Goal: Task Accomplishment & Management: Use online tool/utility

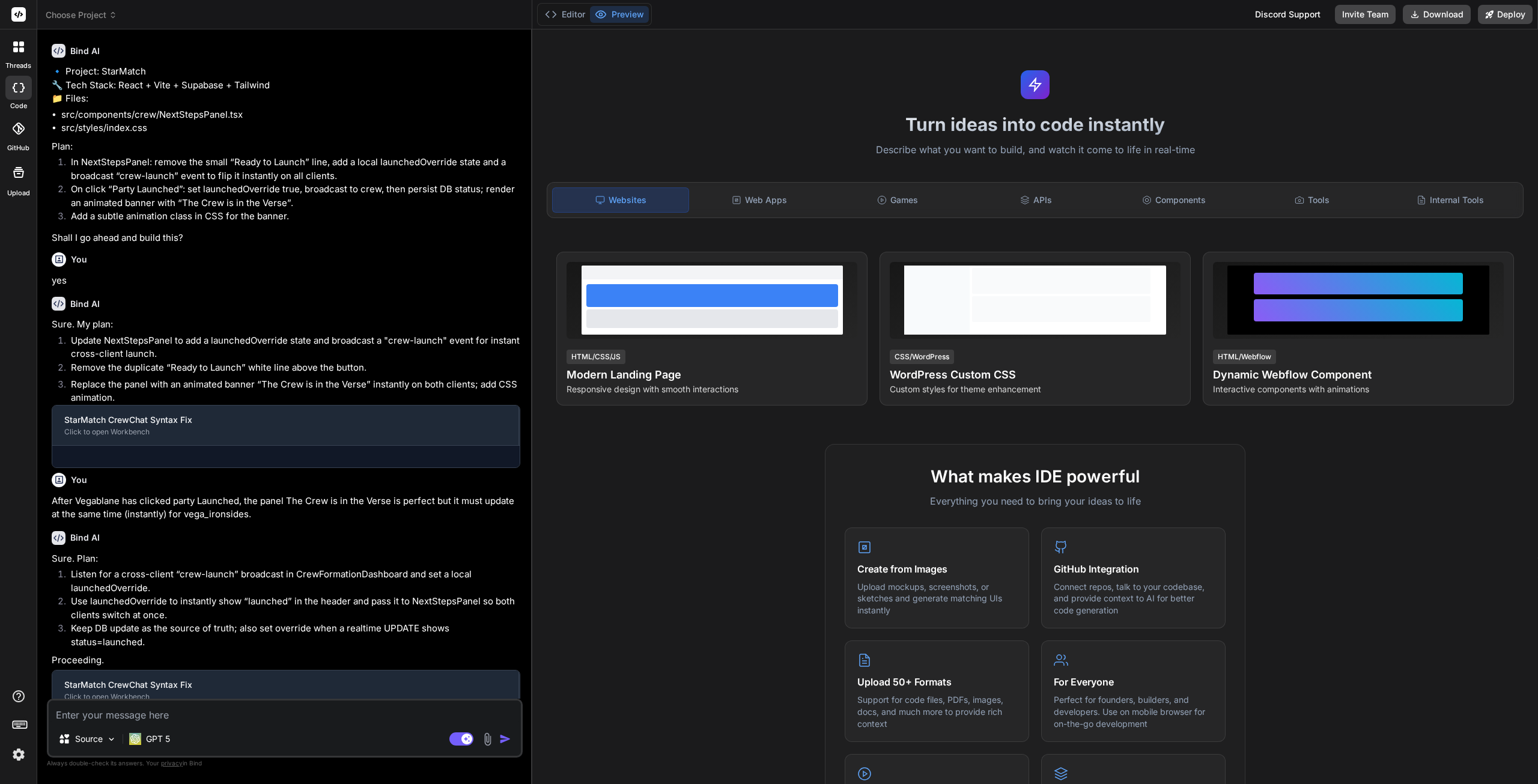
scroll to position [676, 0]
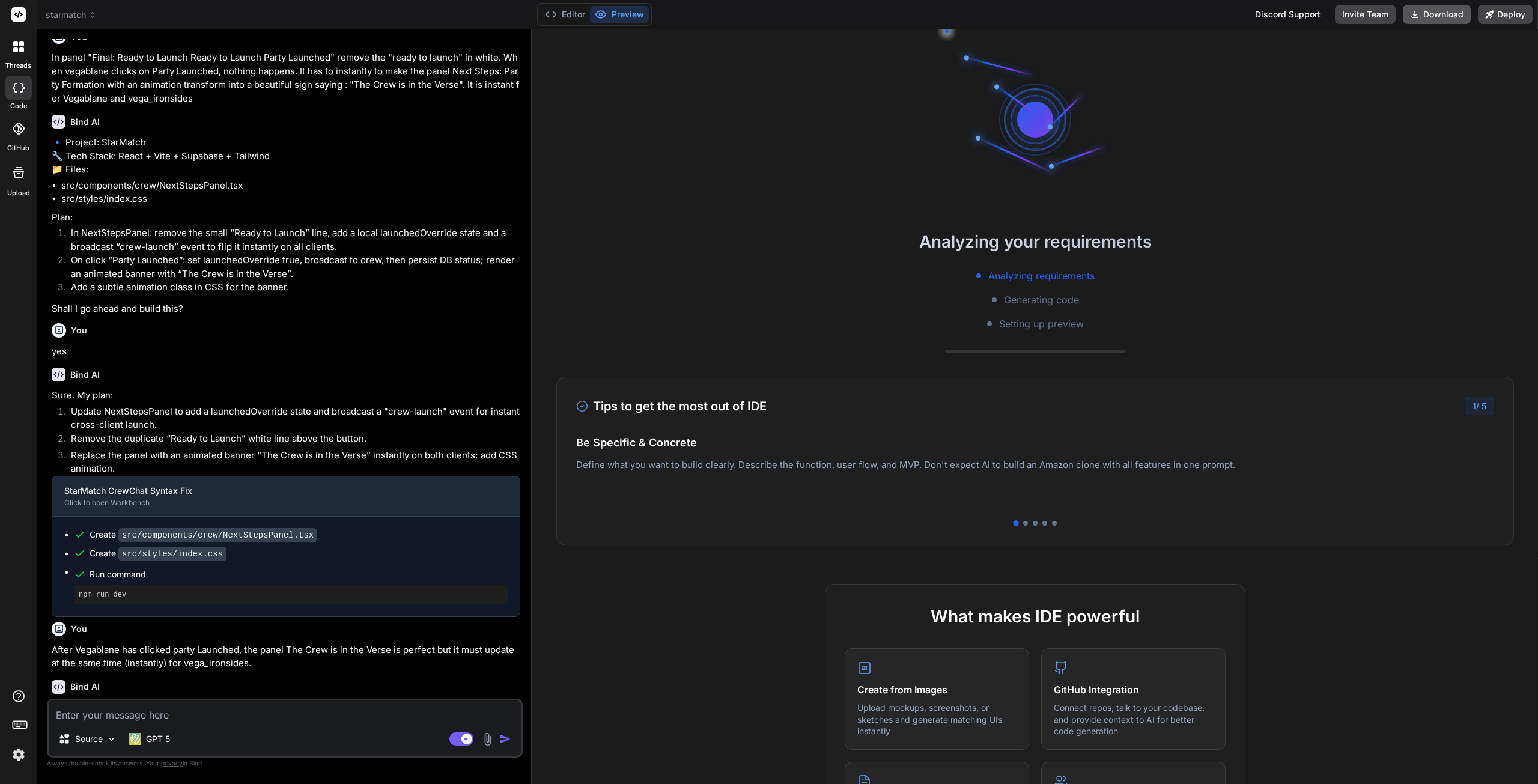
click at [1432, 17] on button "Download" at bounding box center [1436, 14] width 68 height 19
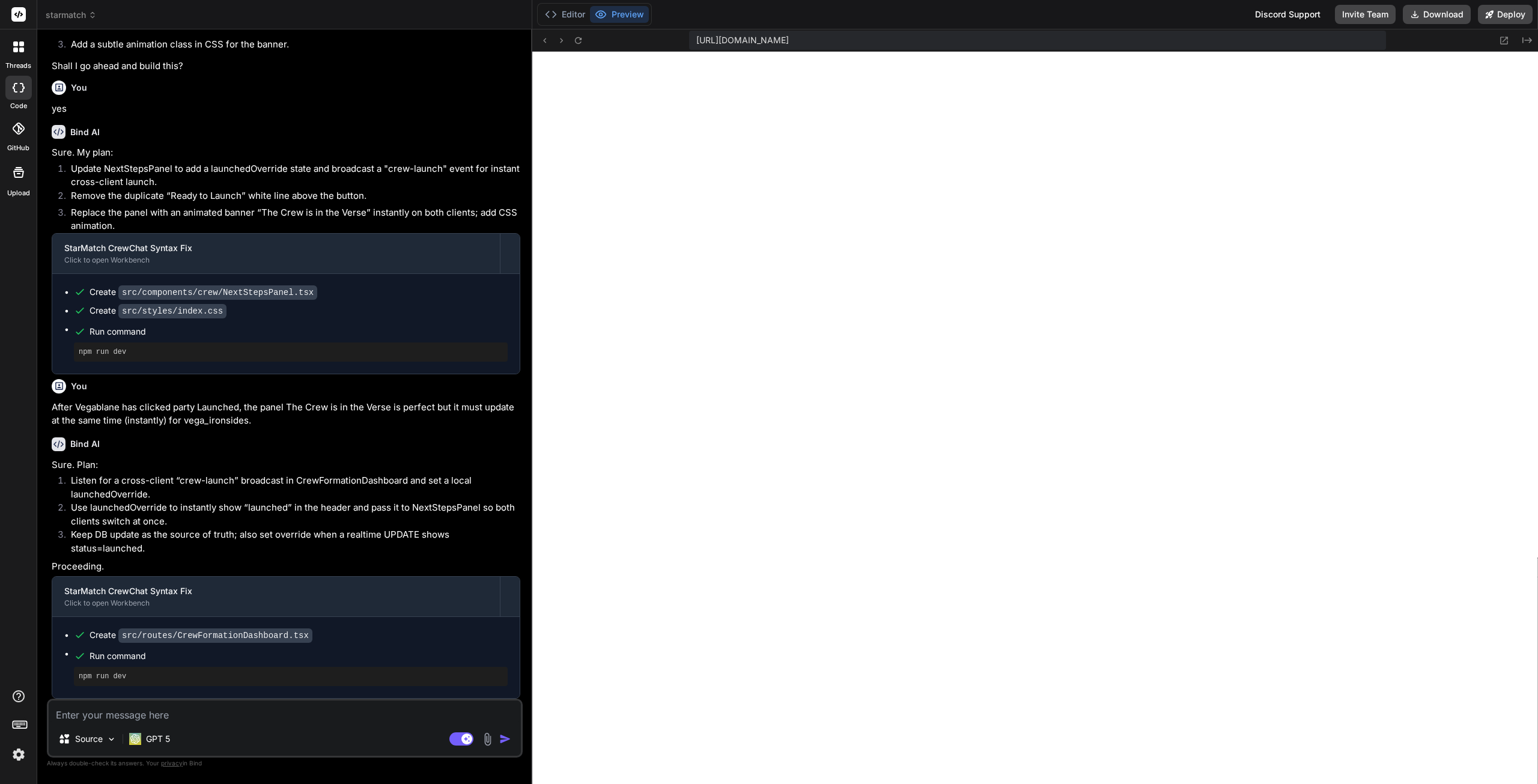
scroll to position [945, 0]
click at [450, 732] on icon at bounding box center [462, 739] width 24 height 14
type textarea "x"
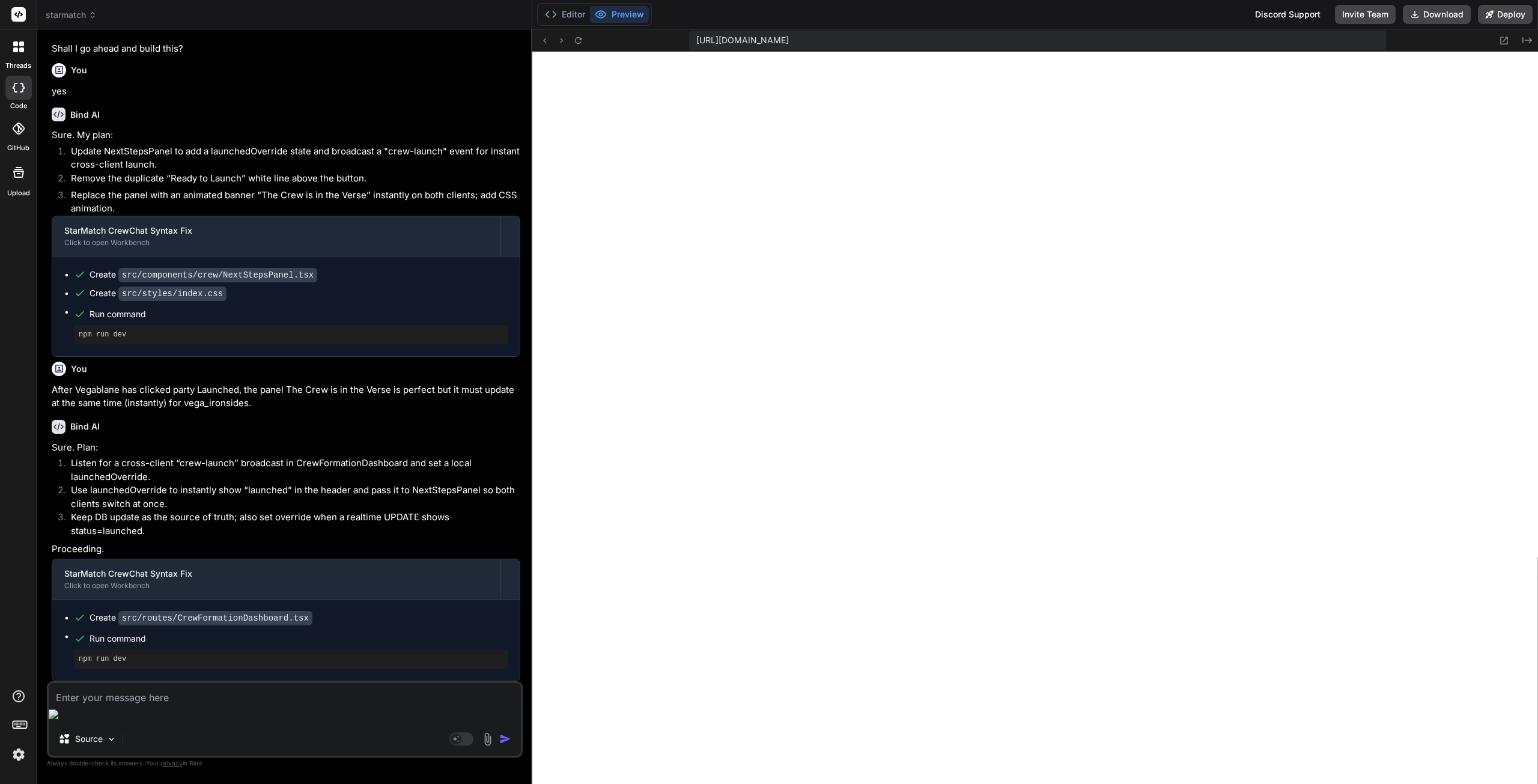
click at [189, 704] on textarea at bounding box center [284, 693] width 472 height 22
type textarea "C"
type textarea "x"
type textarea "Co"
type textarea "x"
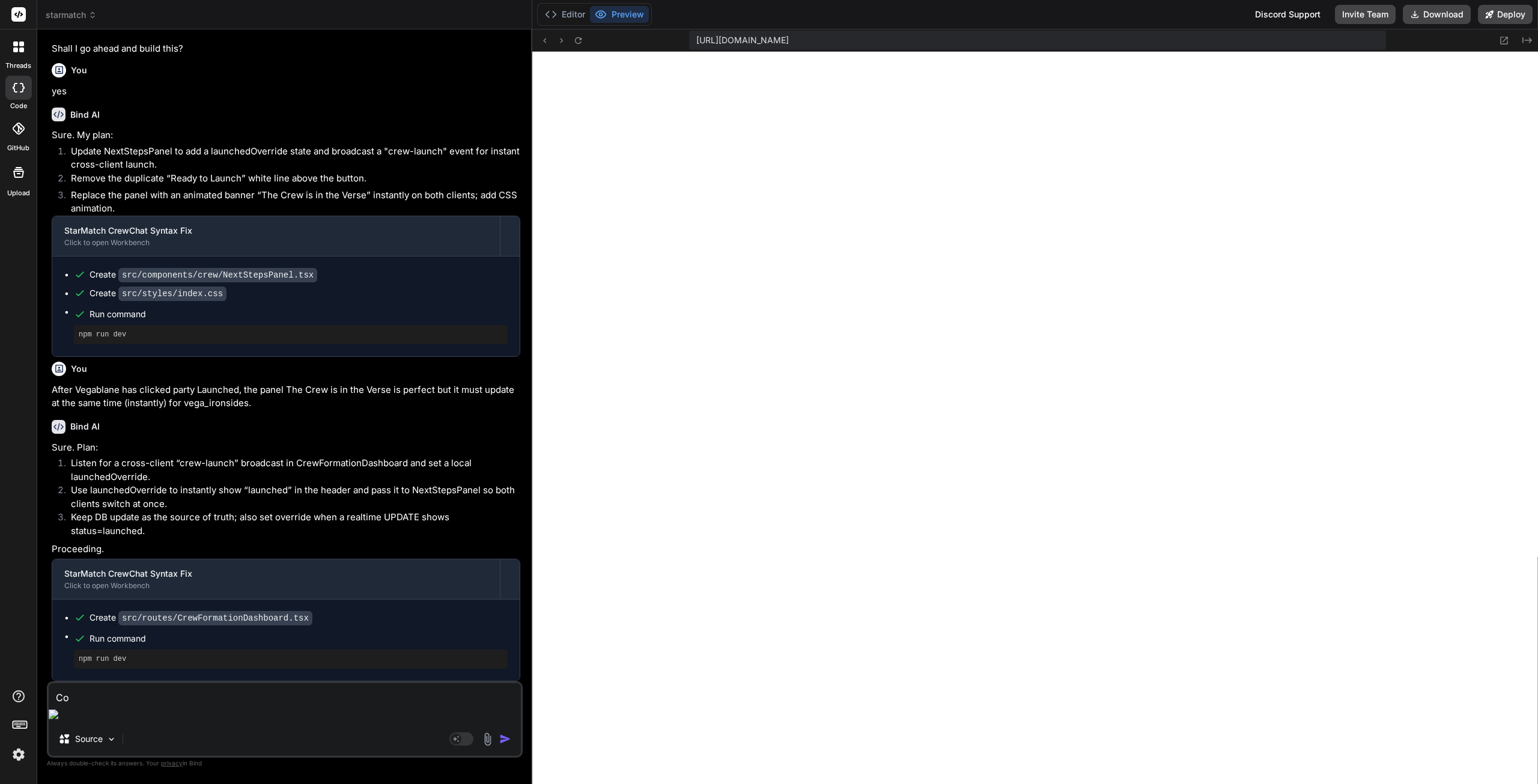
type textarea "Cou"
type textarea "x"
type textarea "Coul"
type textarea "x"
type textarea "Could"
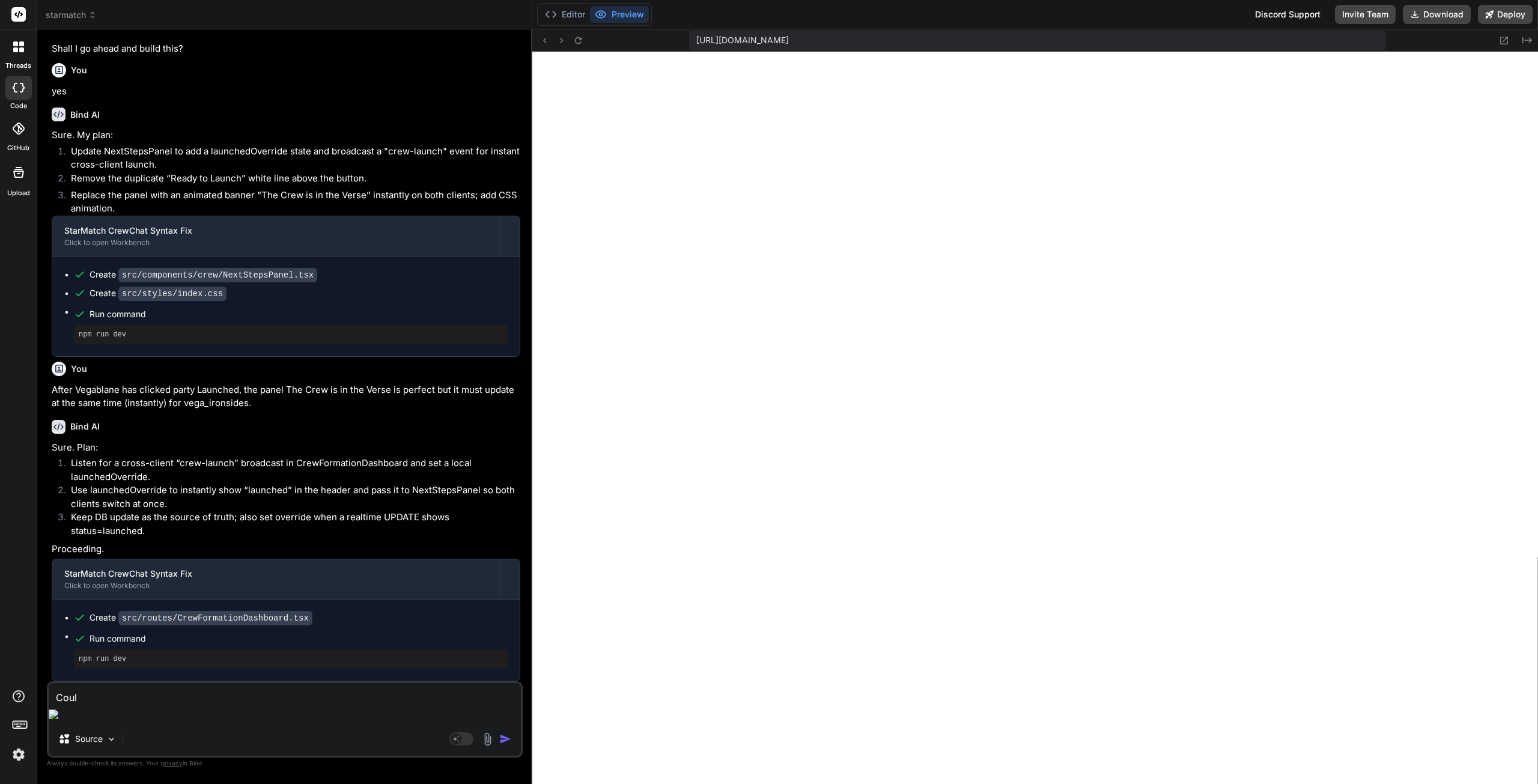
type textarea "x"
type textarea "Could"
type textarea "x"
type textarea "Could y"
type textarea "x"
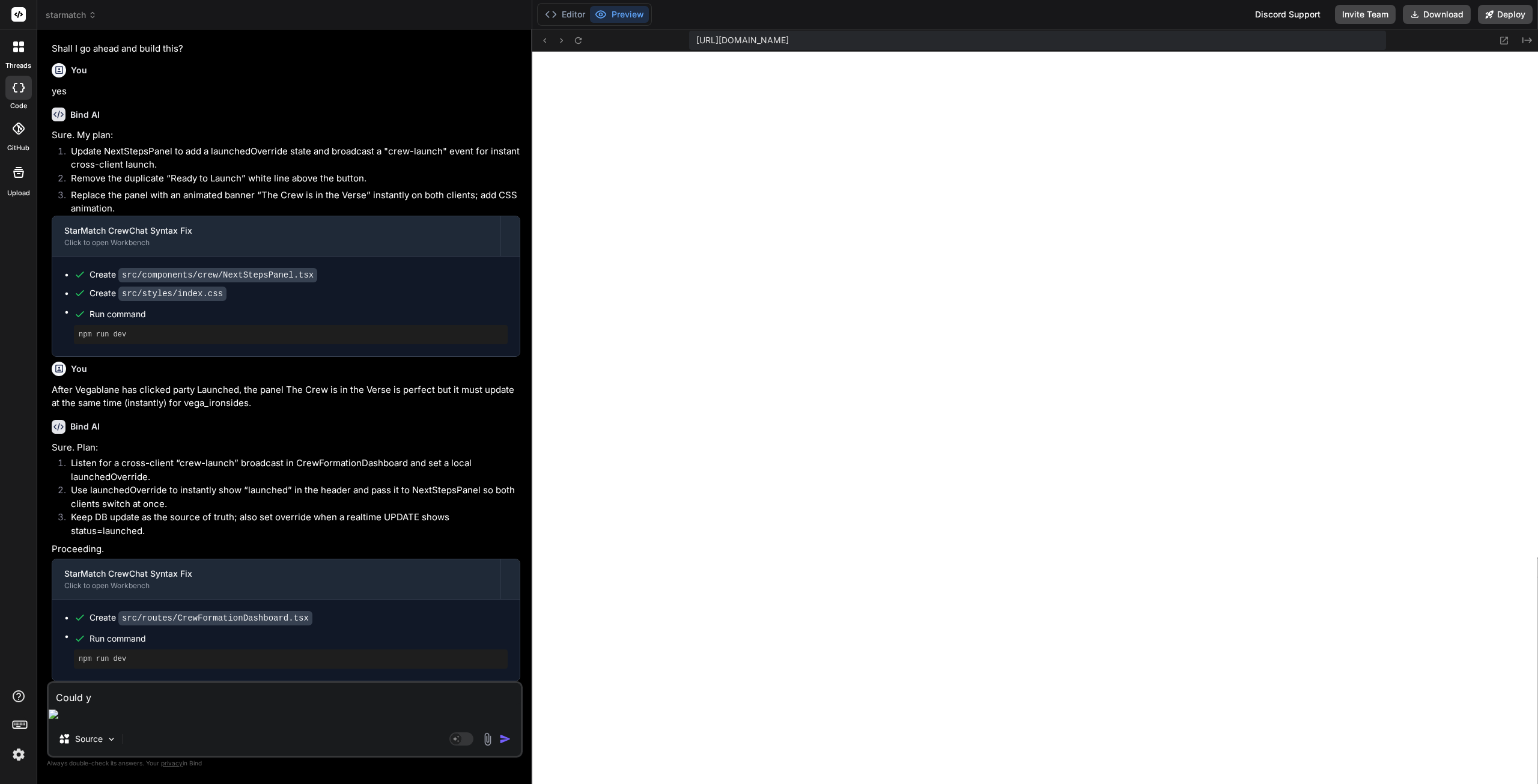
type textarea "Could yo"
type textarea "x"
type textarea "Could you"
type textarea "x"
type textarea "Could you"
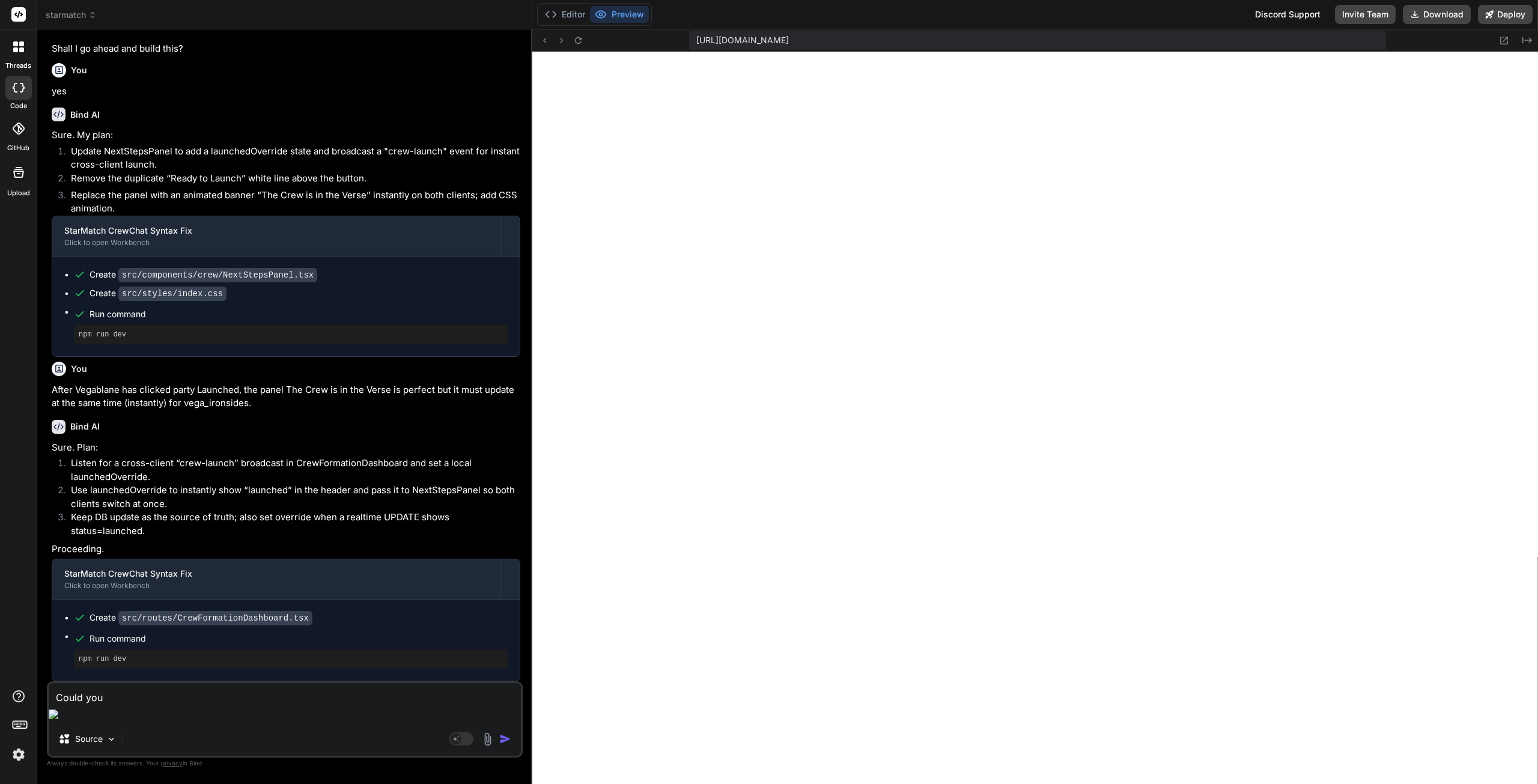
type textarea "x"
type textarea "Could you d"
type textarea "x"
type textarea "Could you de"
type textarea "x"
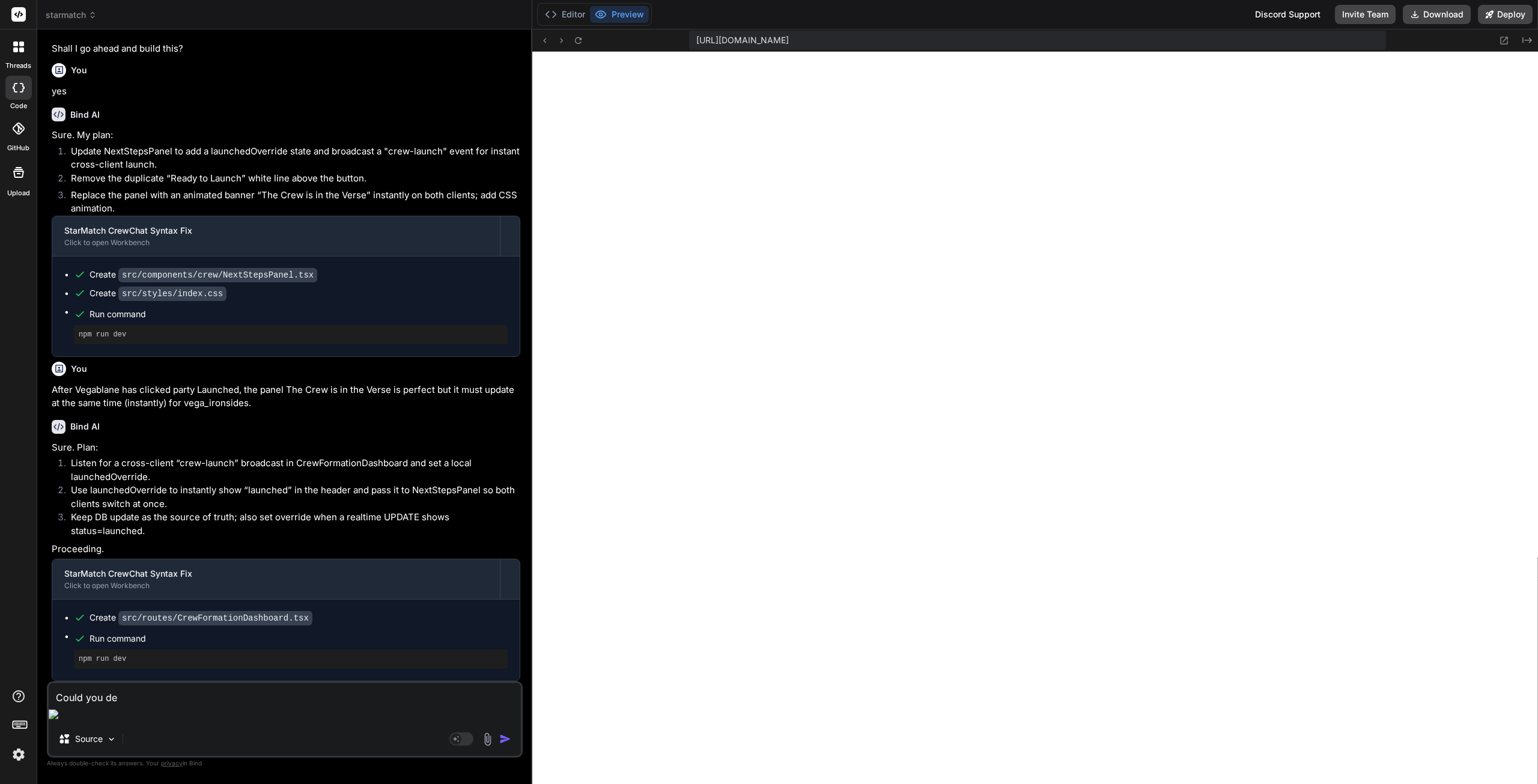
type textarea "Could you des"
type textarea "x"
type textarea "Could you desc"
type textarea "x"
type textarea "Could you descr"
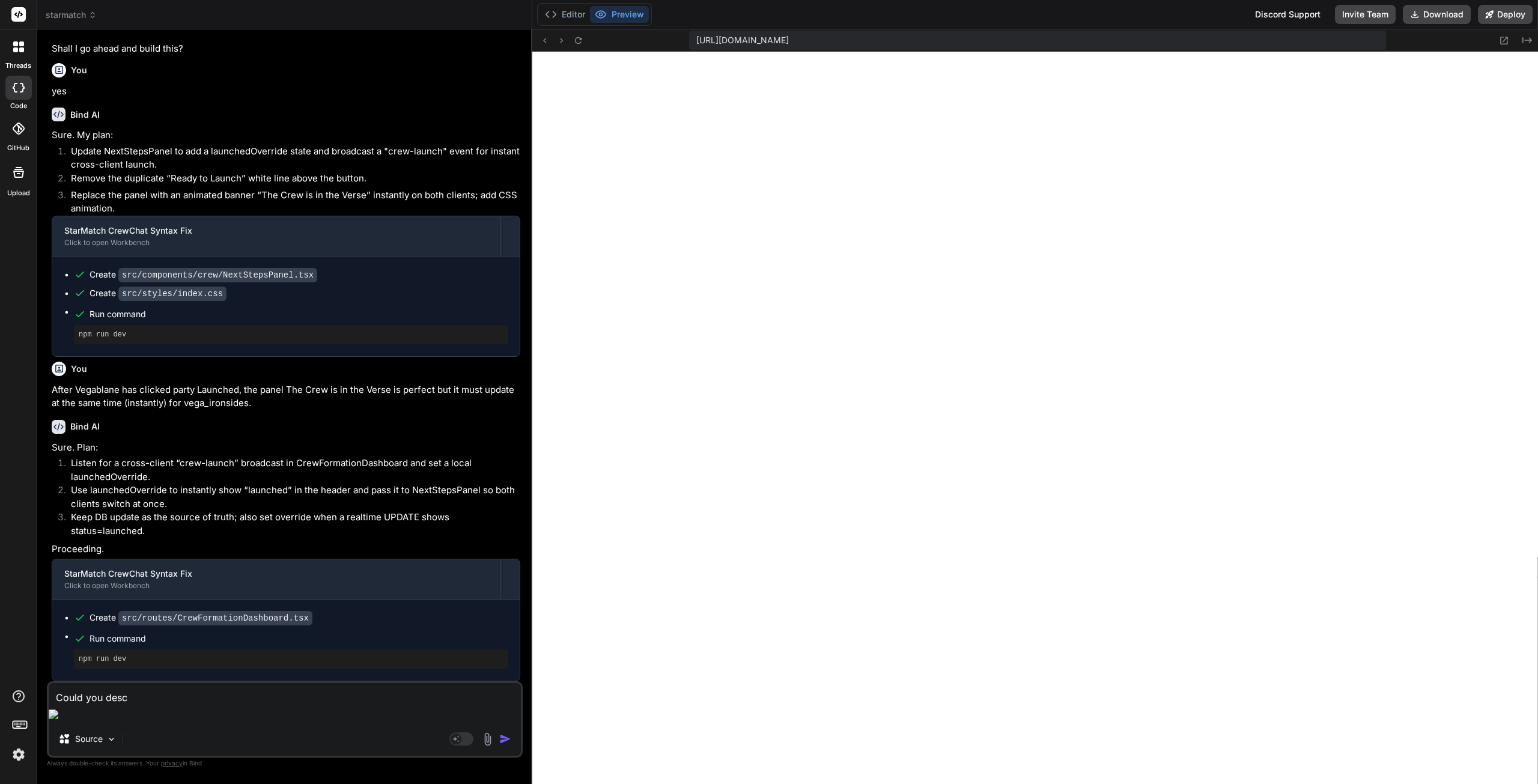
type textarea "x"
type textarea "Could you descri"
type textarea "x"
type textarea "Could you describ"
type textarea "x"
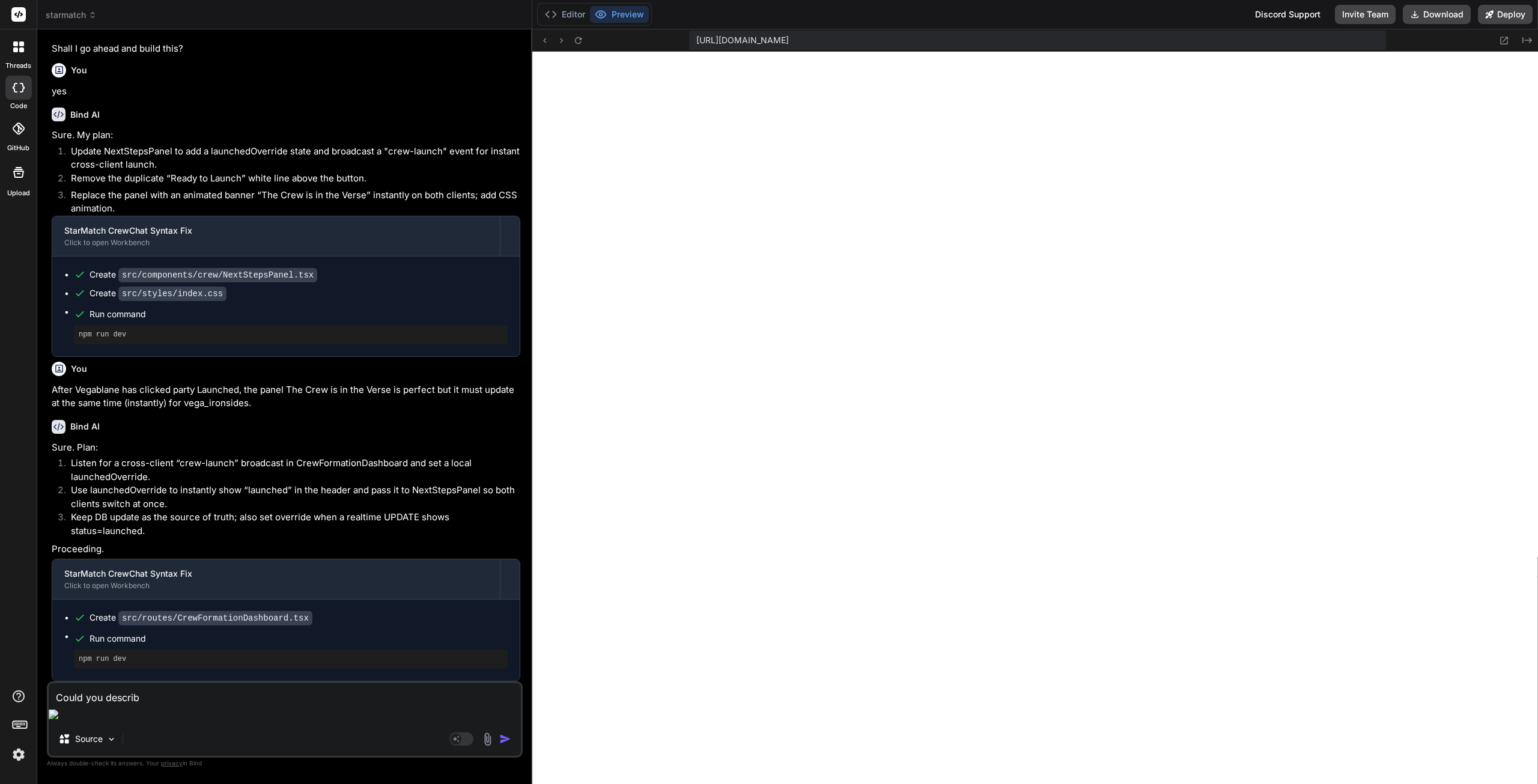
type textarea "Could you describe"
type textarea "x"
type textarea "Could you describe"
type textarea "x"
type textarea "Could you describe a"
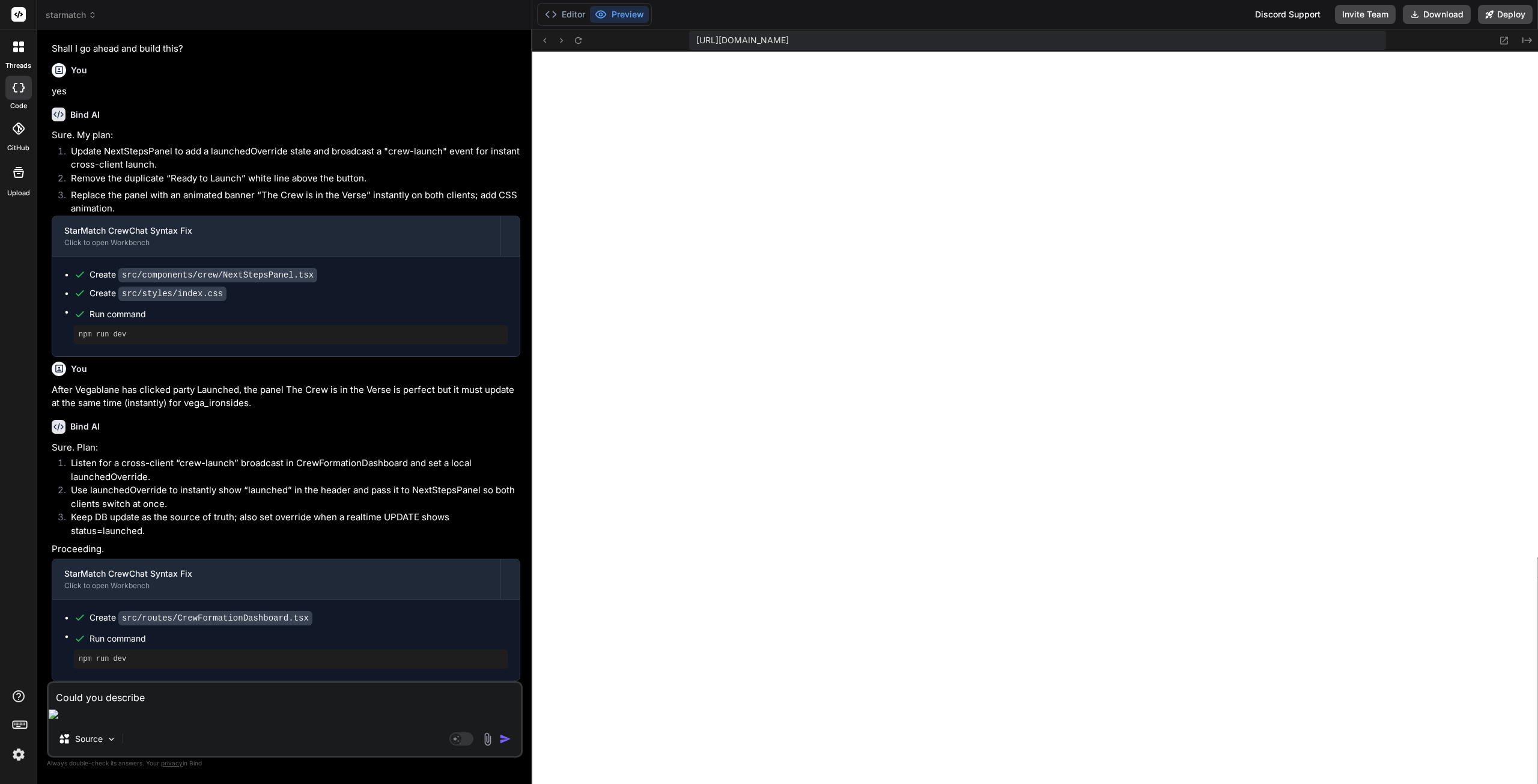
type textarea "x"
type textarea "Could you describe an"
type textarea "x"
type textarea "Could you describe and"
type textarea "x"
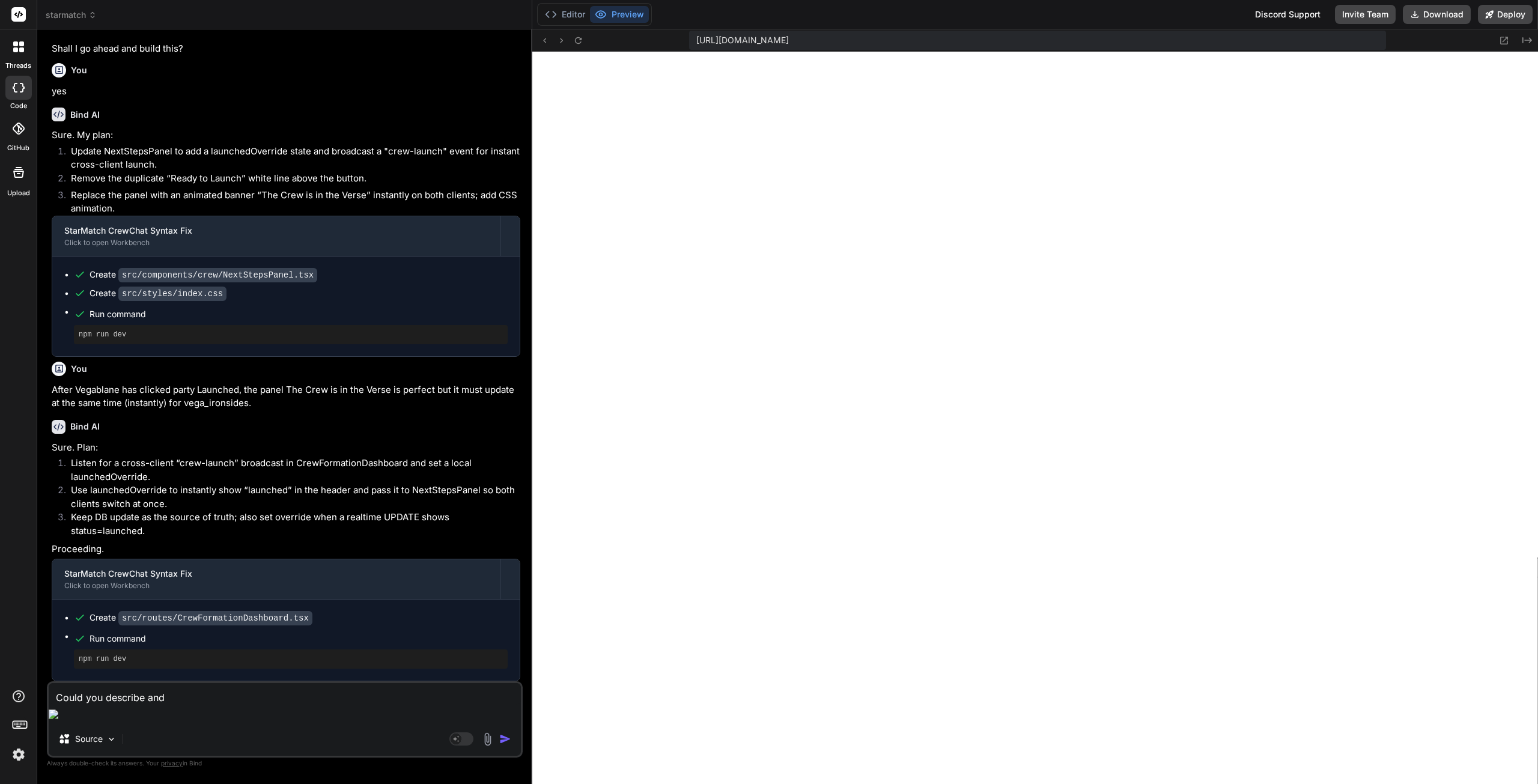
type textarea "Could you describe and"
type textarea "x"
type textarea "Could you describe and e"
type textarea "x"
type textarea "Could you describe and ex"
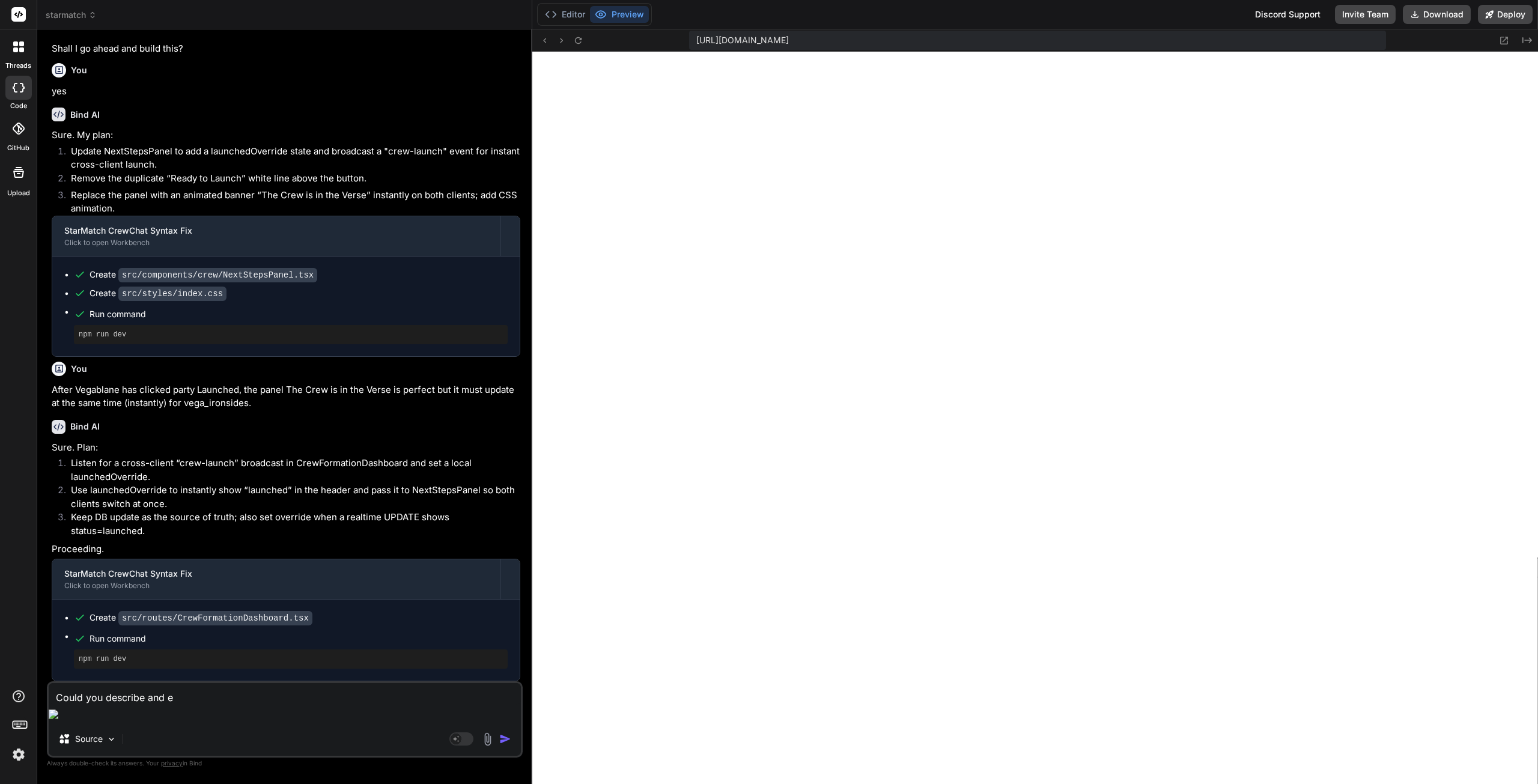
type textarea "x"
type textarea "Could you describe and exp"
type textarea "x"
type textarea "Could you describe and expl"
type textarea "x"
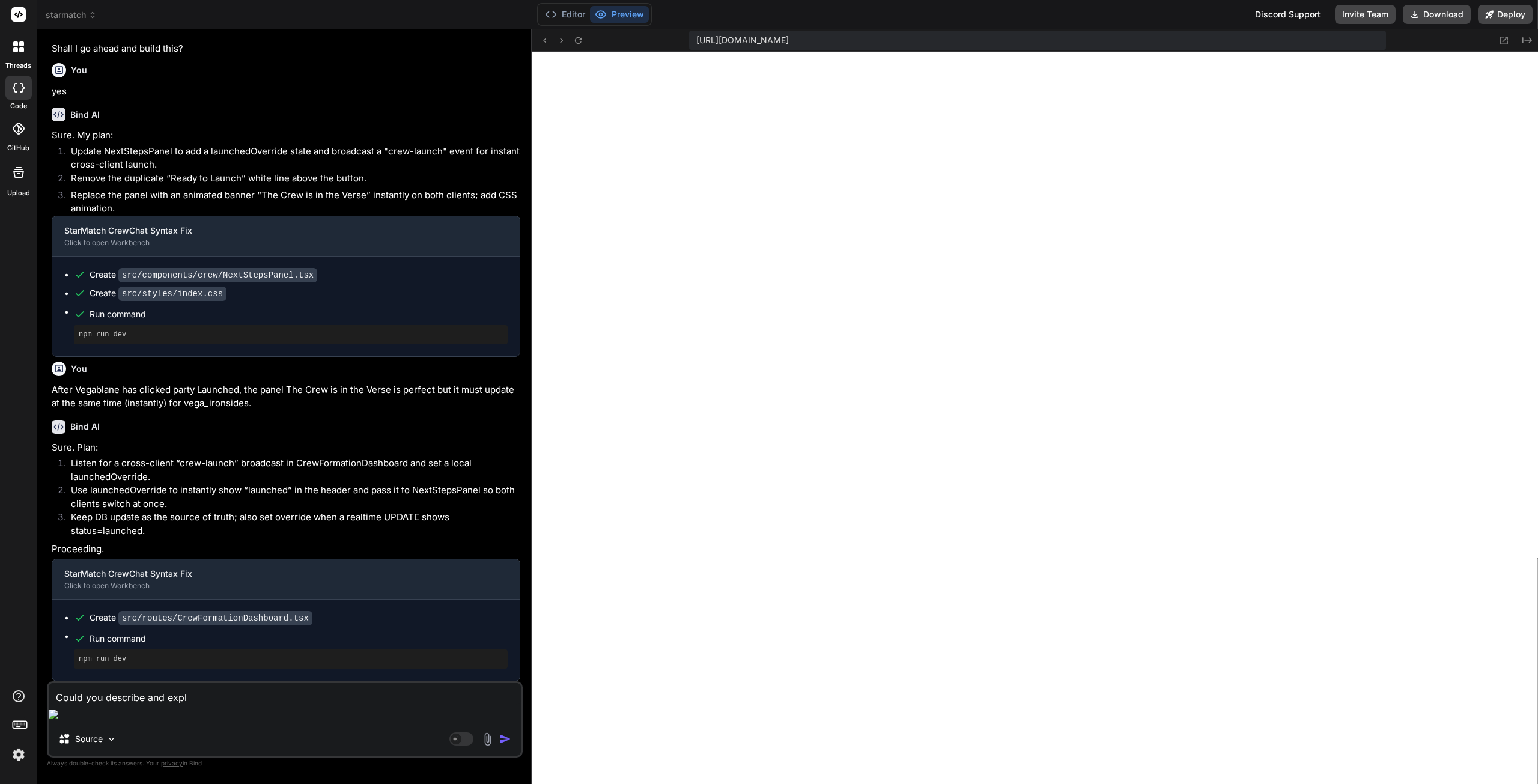
type textarea "Could you describe and expla"
type textarea "x"
type textarea "Could you describe and explai"
type textarea "x"
type textarea "Could you describe and explain"
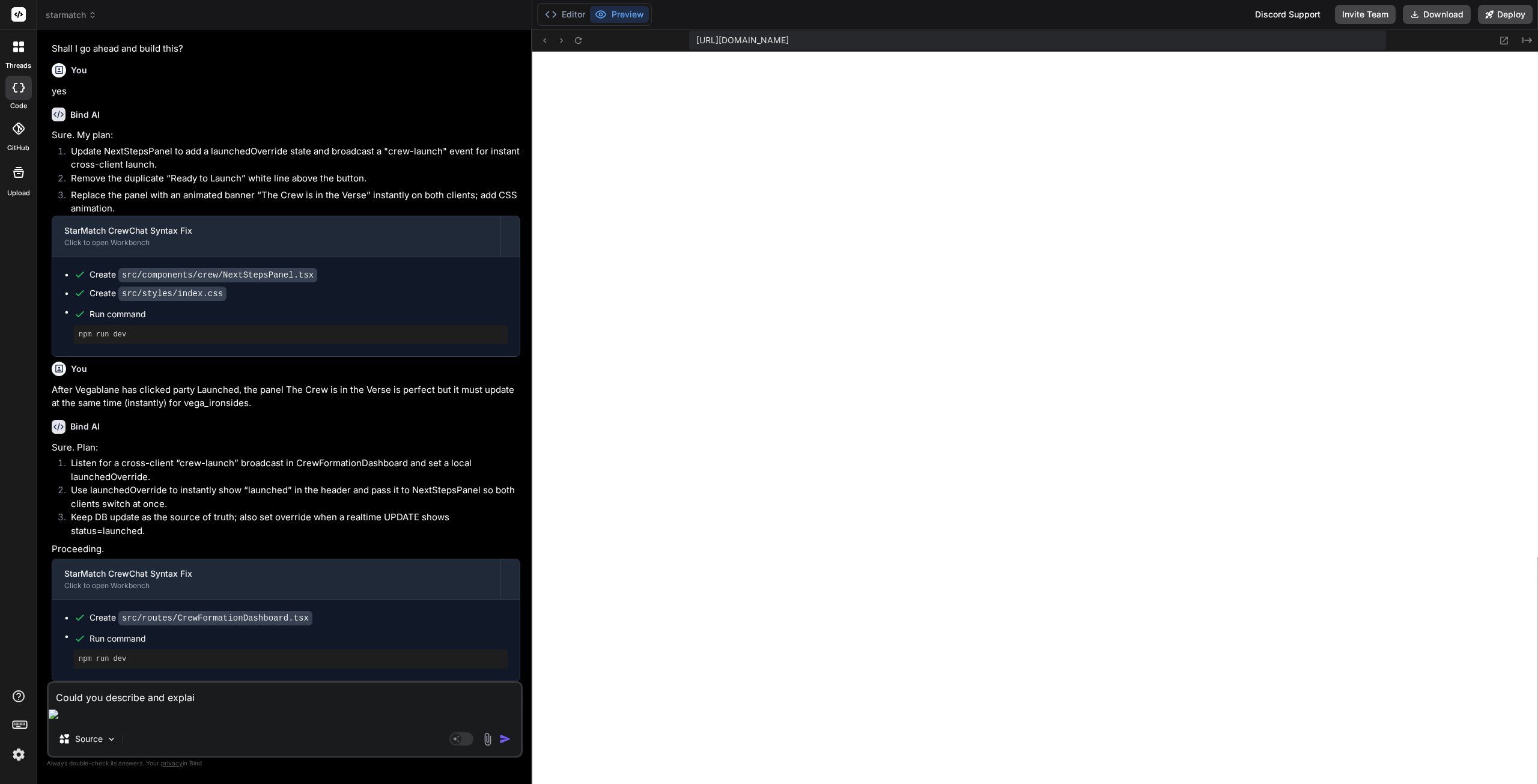
type textarea "x"
type textarea "Could you describe and explain"
type textarea "x"
type textarea "Could you describe and explain i"
type textarea "x"
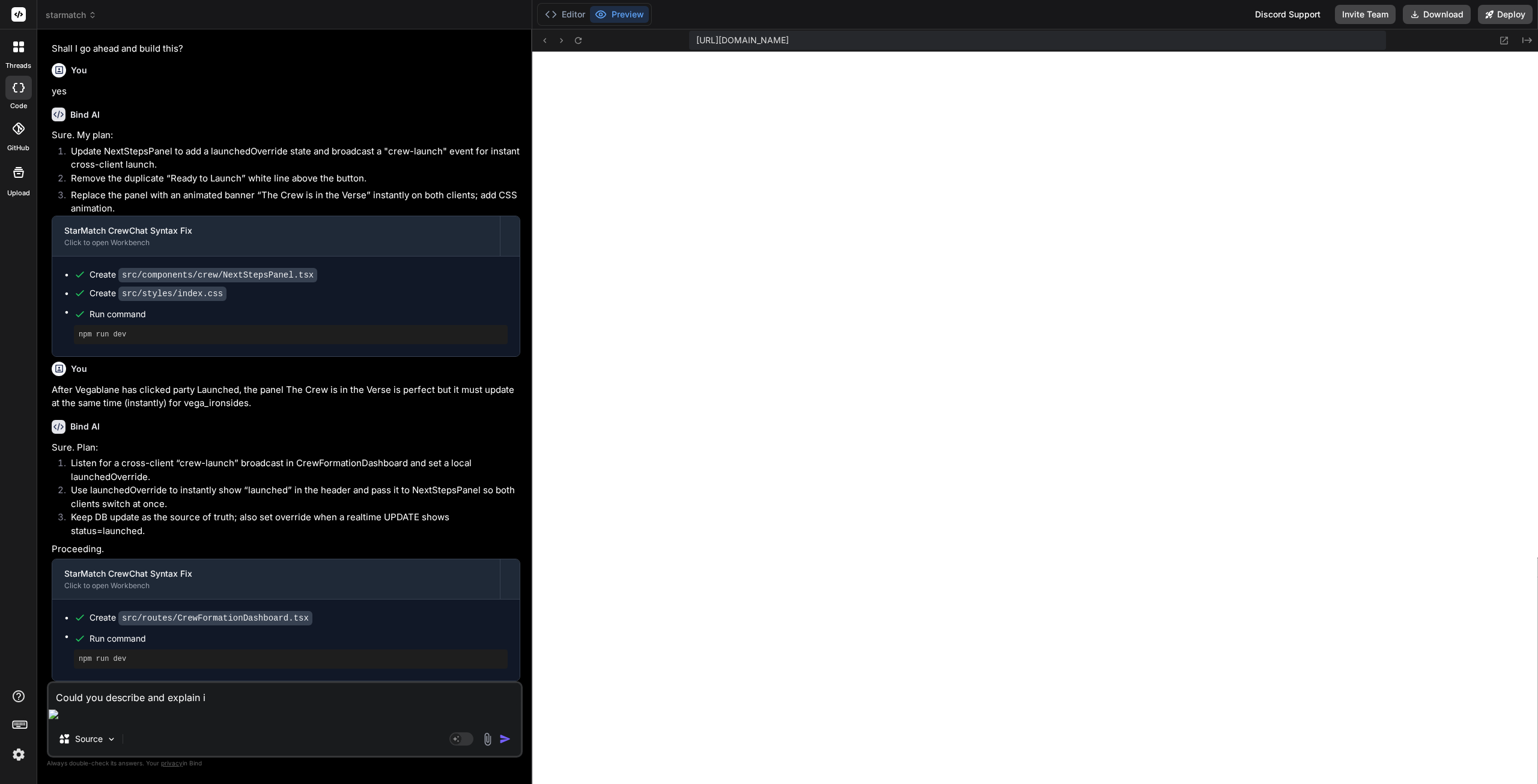
type textarea "Could you describe and explain if"
type textarea "x"
type textarea "Could you describe and explain if"
type textarea "x"
type textarea "Could you describe and explain if m"
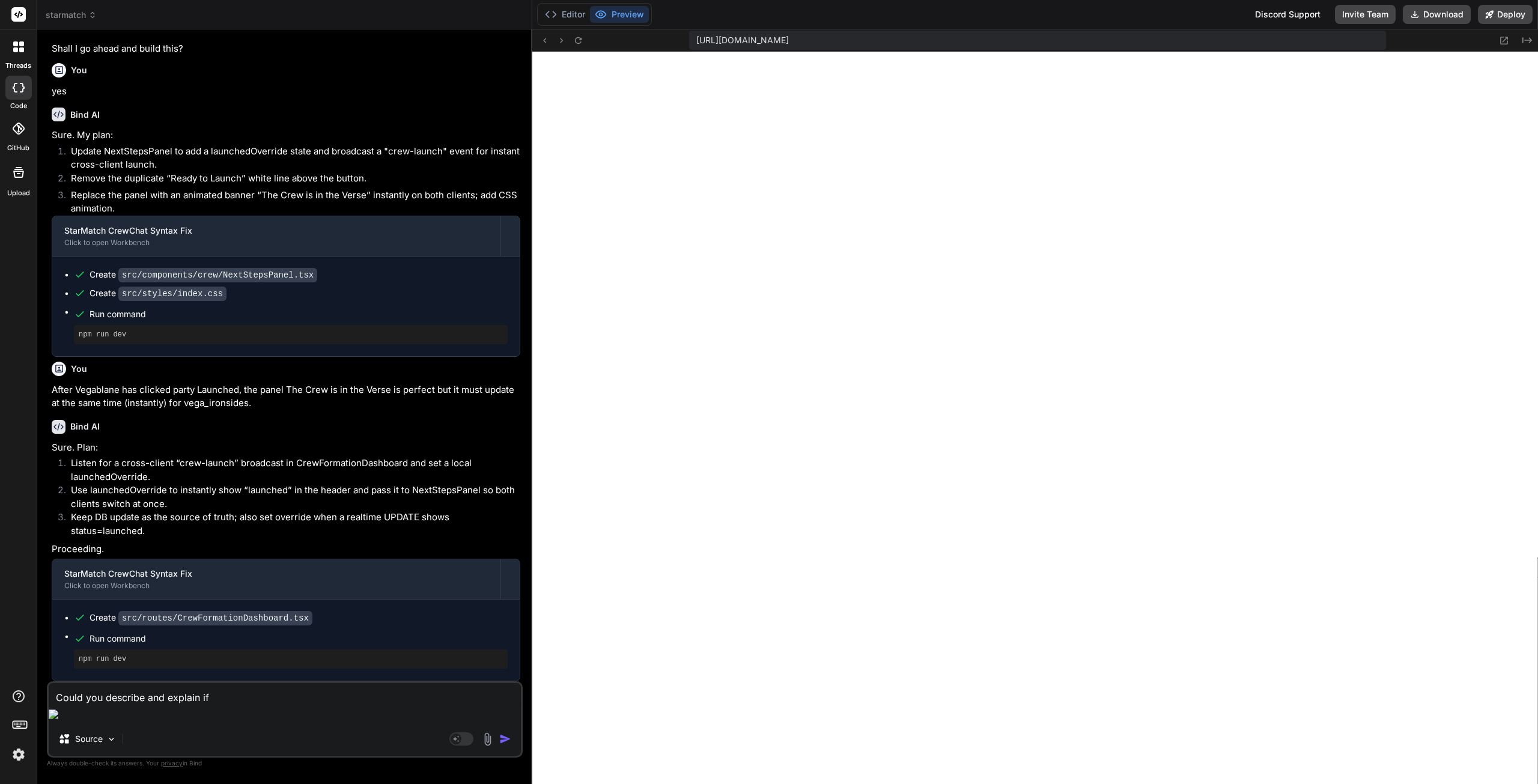
type textarea "x"
type textarea "Could you describe and explain if my"
type textarea "x"
type textarea "Could you describe and explain if my"
type textarea "x"
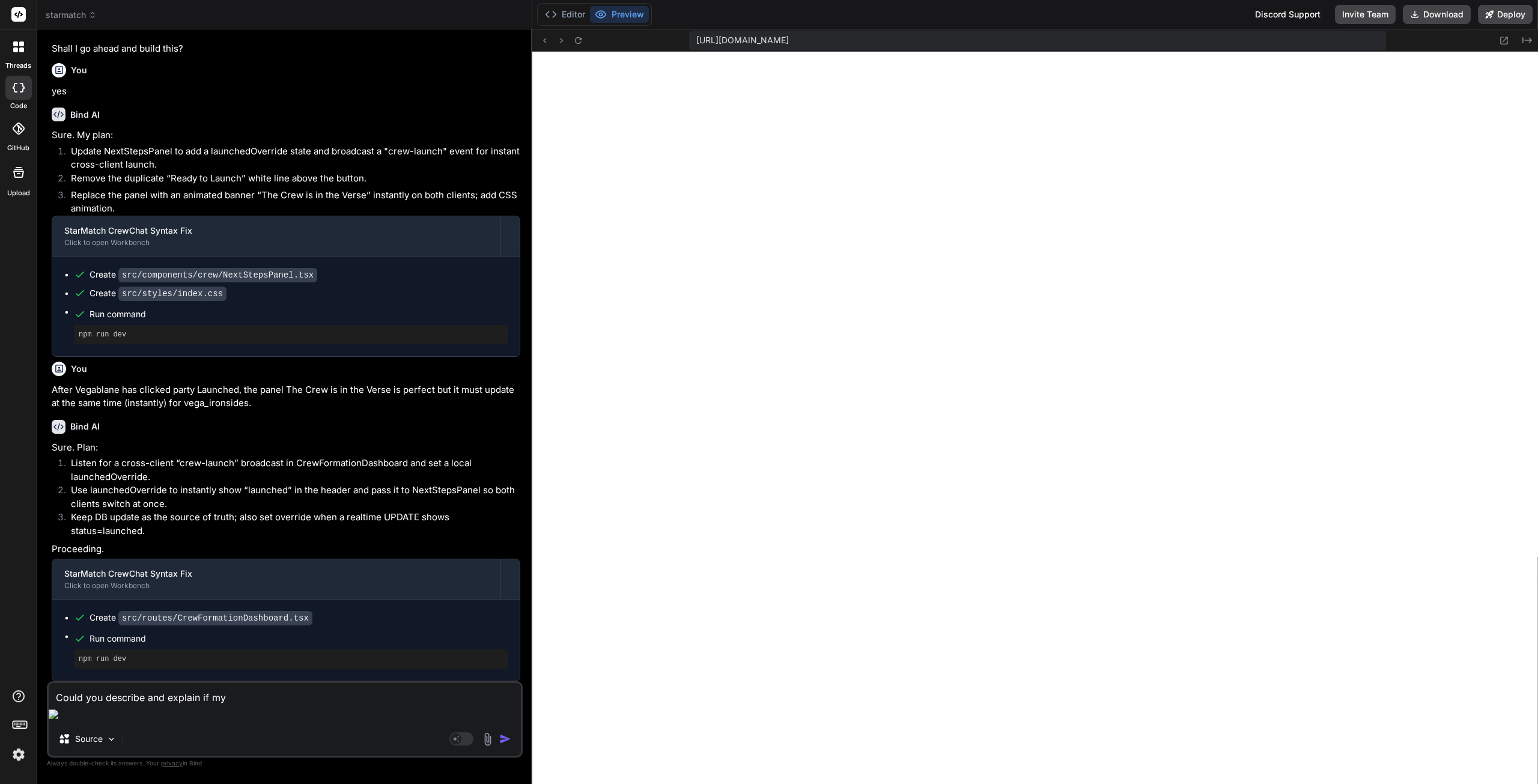
type textarea "Could you describe and explain if my"
type textarea "x"
type textarea "Could you describe and explain if m"
type textarea "x"
type textarea "Could you describe and explain if"
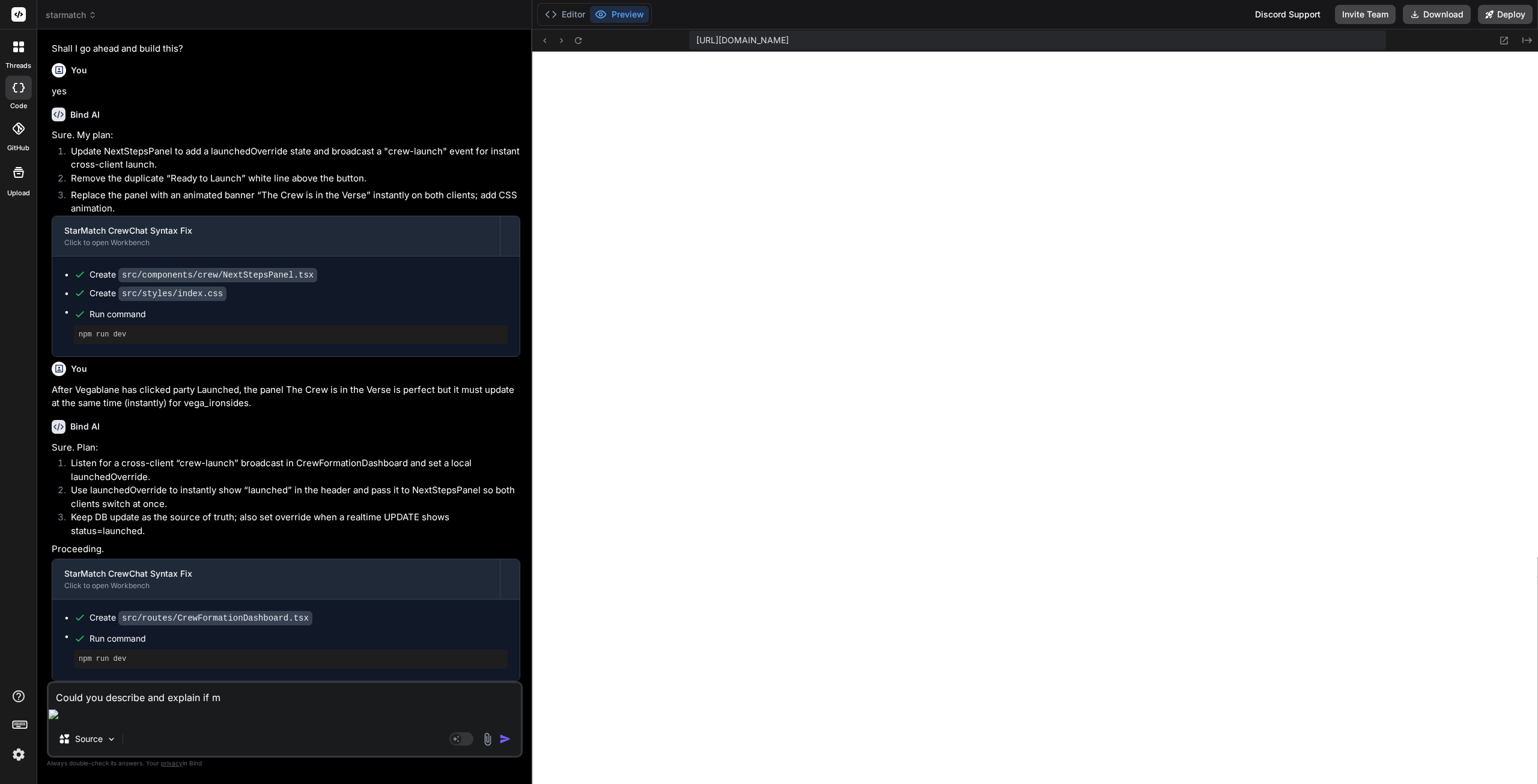
type textarea "x"
type textarea "Could you describe and explain if S"
type textarea "x"
type textarea "Could you describe and explain if St"
type textarea "x"
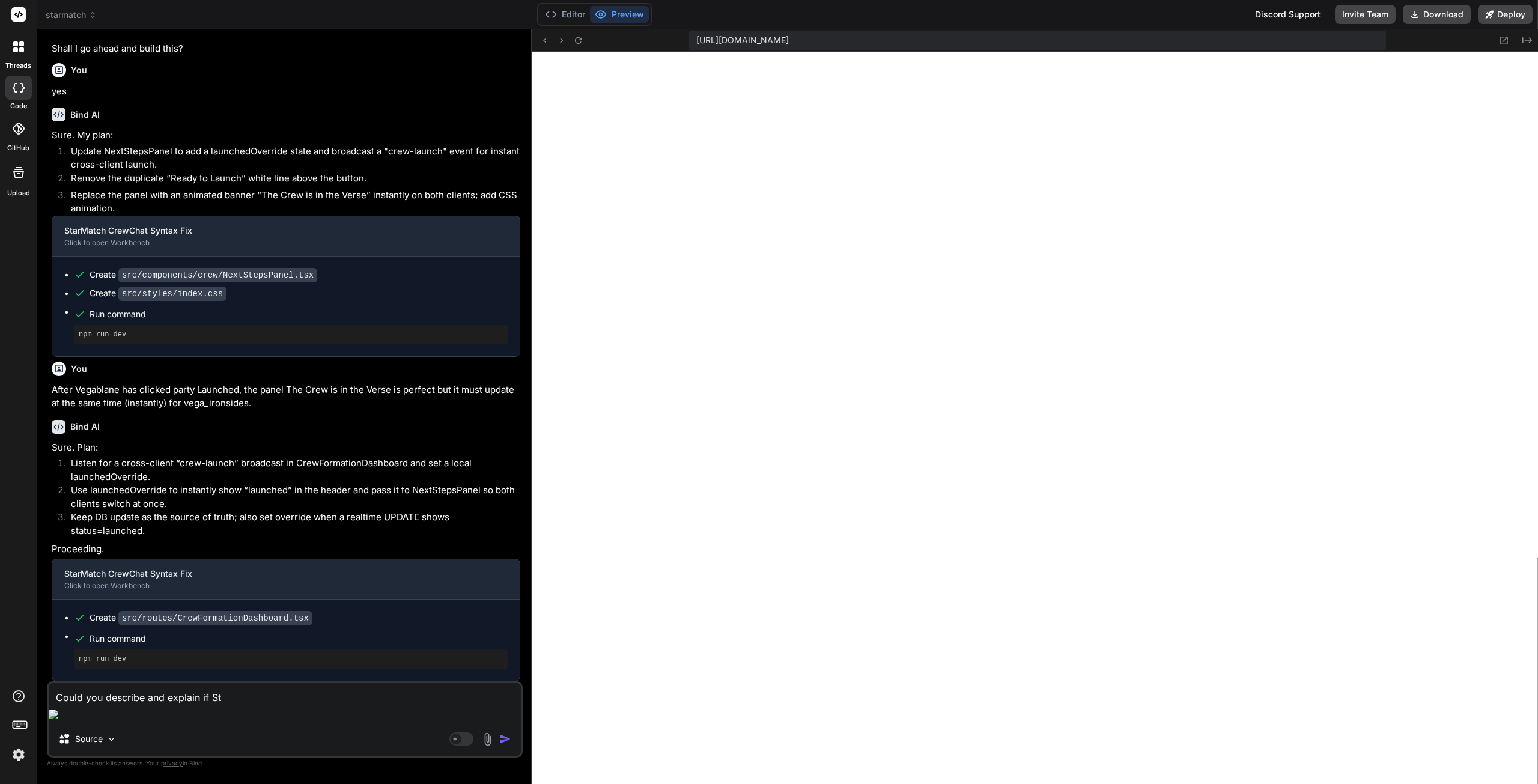
type textarea "Could you describe and explain if Sta"
type textarea "x"
type textarea "Could you describe and explain if Star"
type textarea "x"
type textarea "Could you describe and explain if StarM"
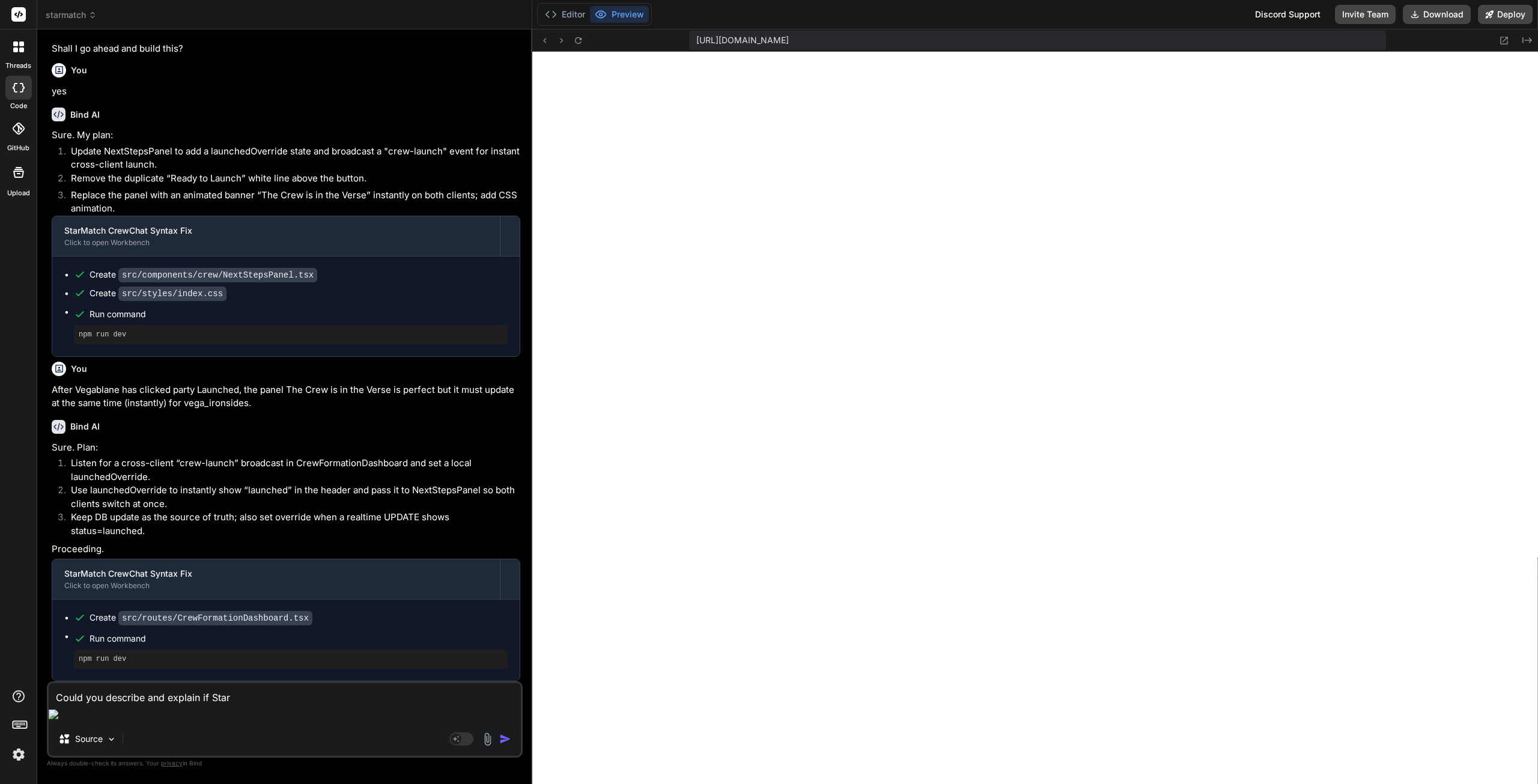
type textarea "x"
type textarea "Could you describe and explain if StarMa"
type textarea "x"
type textarea "Could you describe and explain if StarMat"
type textarea "x"
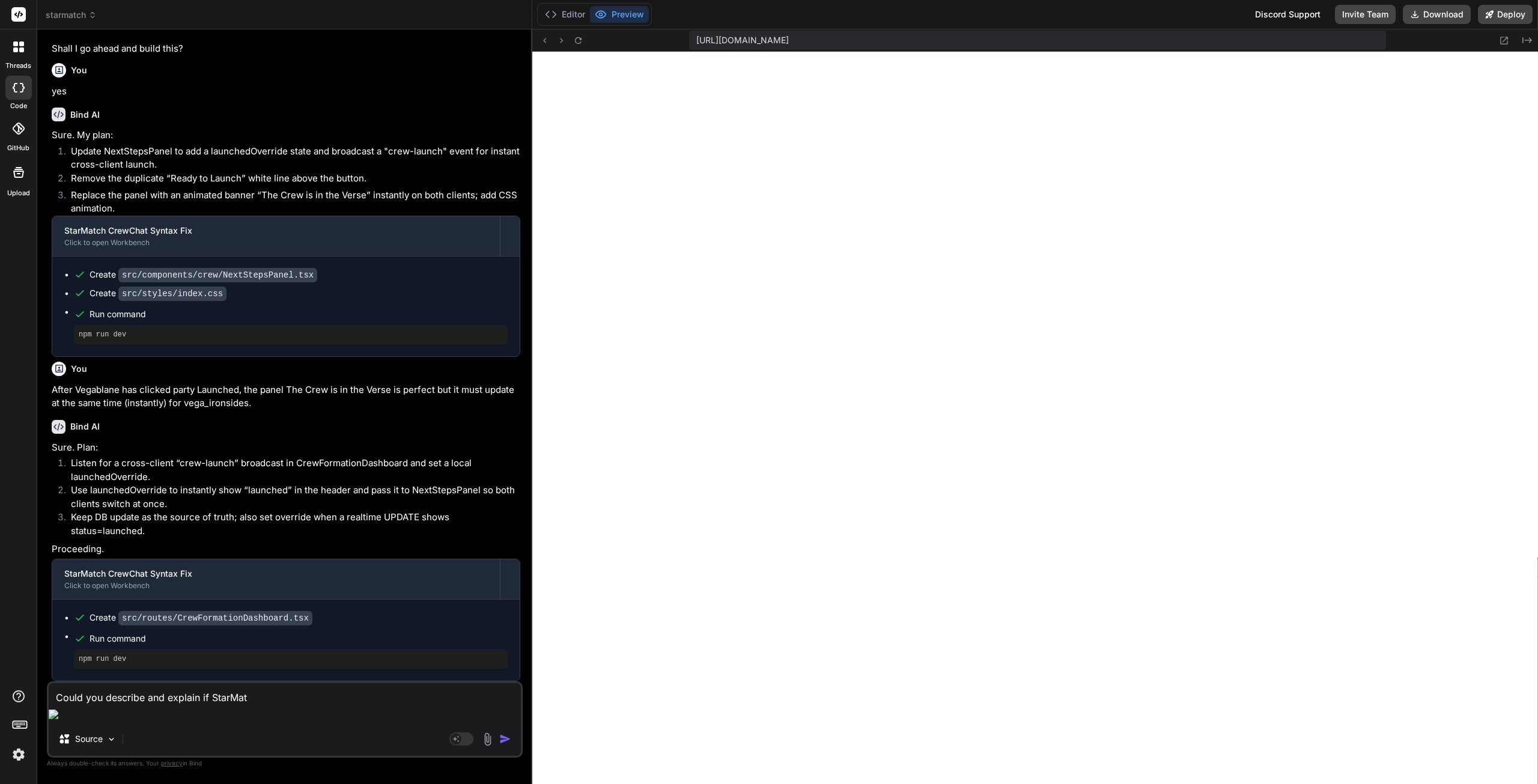
type textarea "Could you describe and explain if StarMatc"
type textarea "x"
type textarea "Could you describe and explain if StarMatch"
type textarea "x"
type textarea "Could you describe and explain if StarMatch"
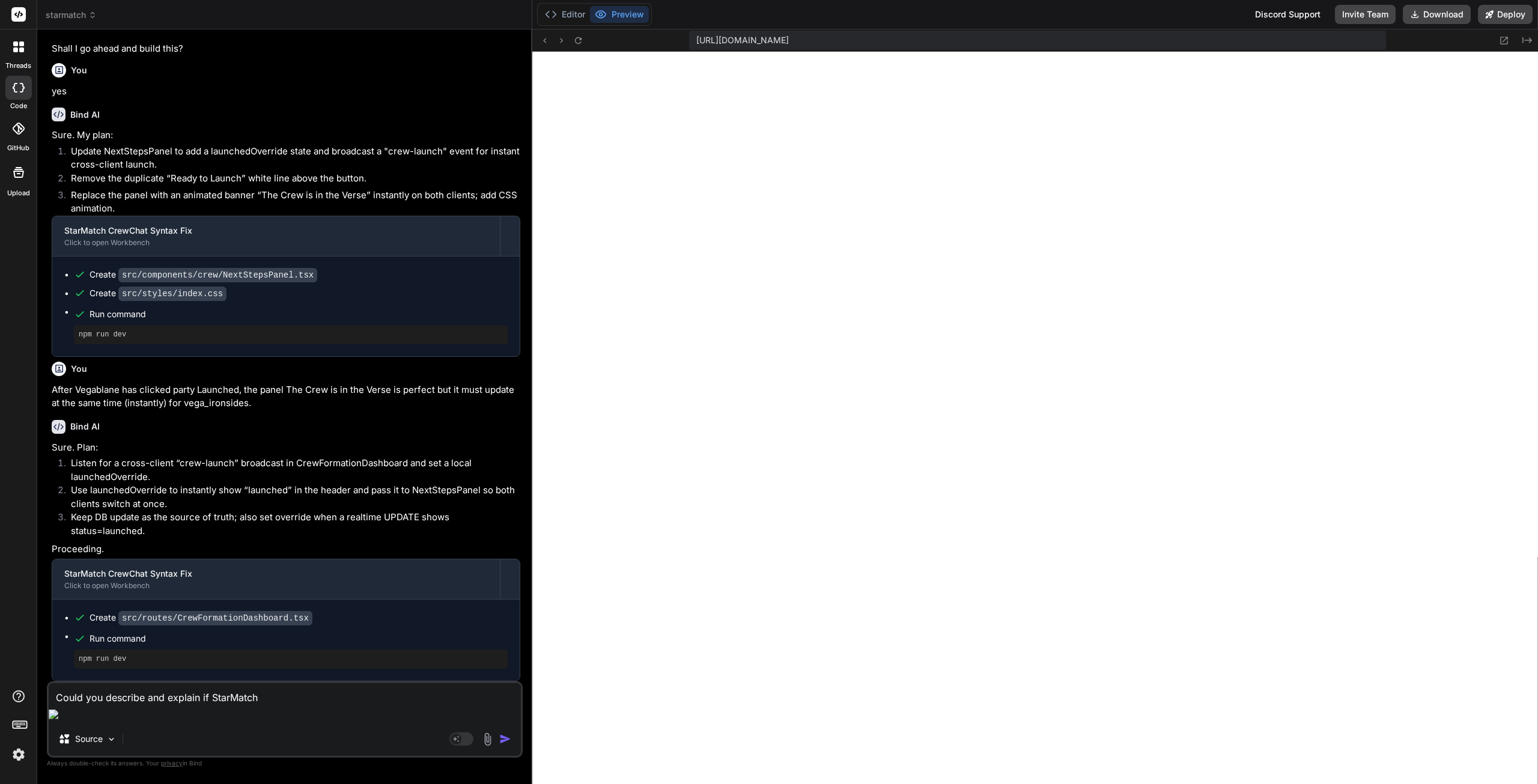
type textarea "x"
type textarea "Could you describe and explain if StarMatch a"
type textarea "x"
type textarea "Could you describe and explain if StarMatch ap"
type textarea "x"
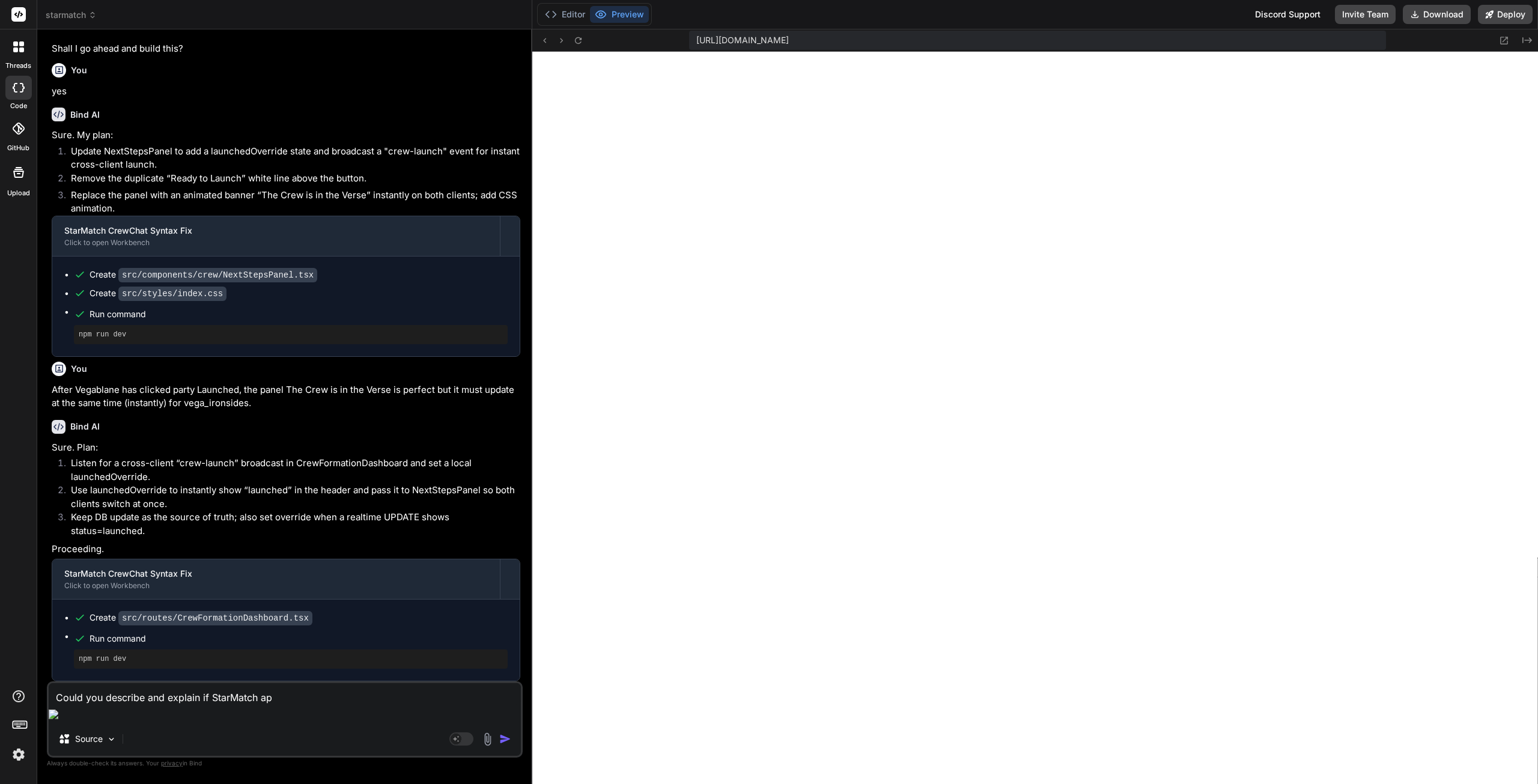
type textarea "Could you describe and explain if StarMatch app"
type textarea "x"
type textarea "Could you describe and explain if StarMatch app"
type textarea "x"
type textarea "Could you describe and explain if StarMatch app i"
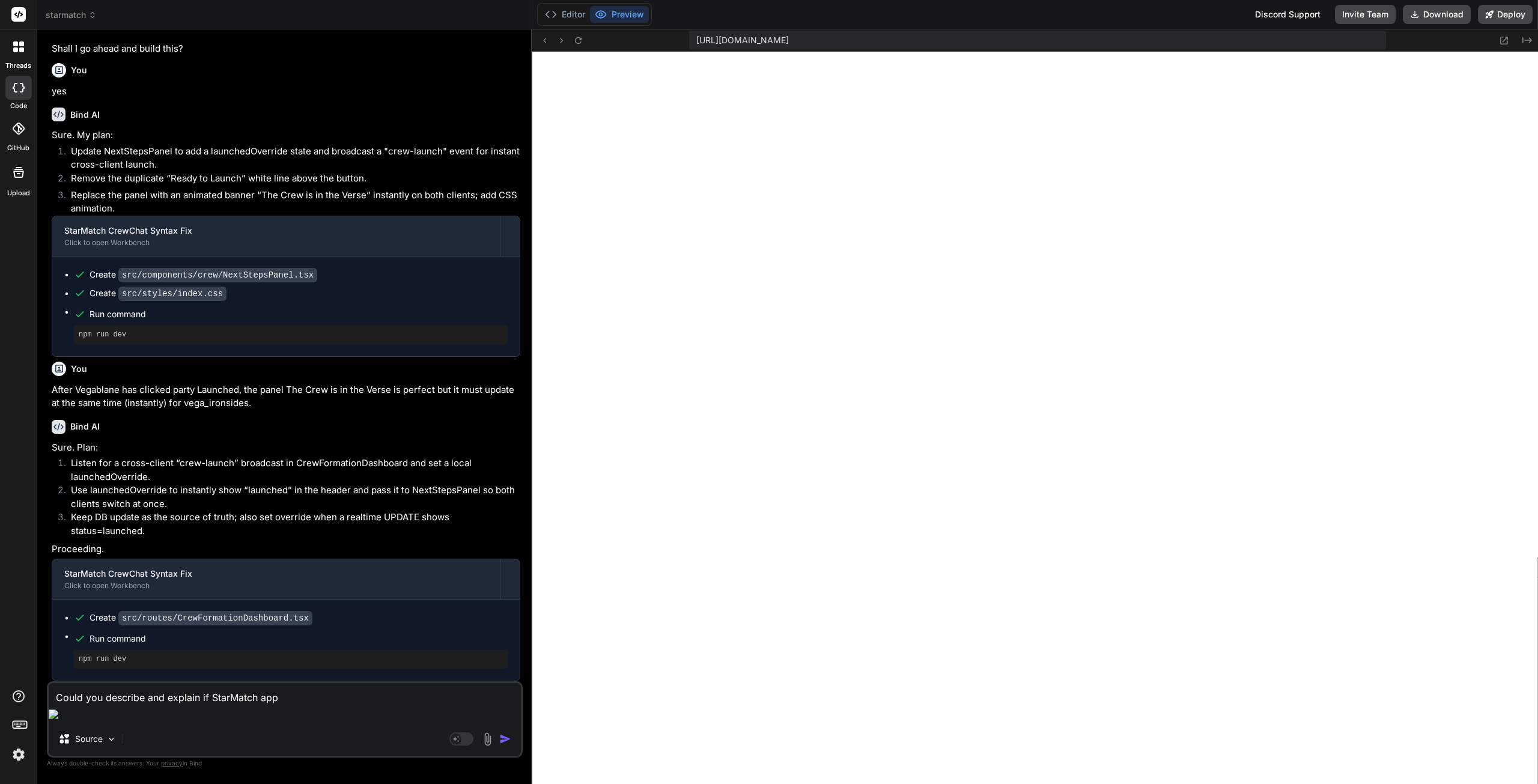
type textarea "x"
type textarea "Could you describe and explain if StarMatch app in"
type textarea "x"
type textarea "Could you describe and explain if StarMatch app in"
type textarea "x"
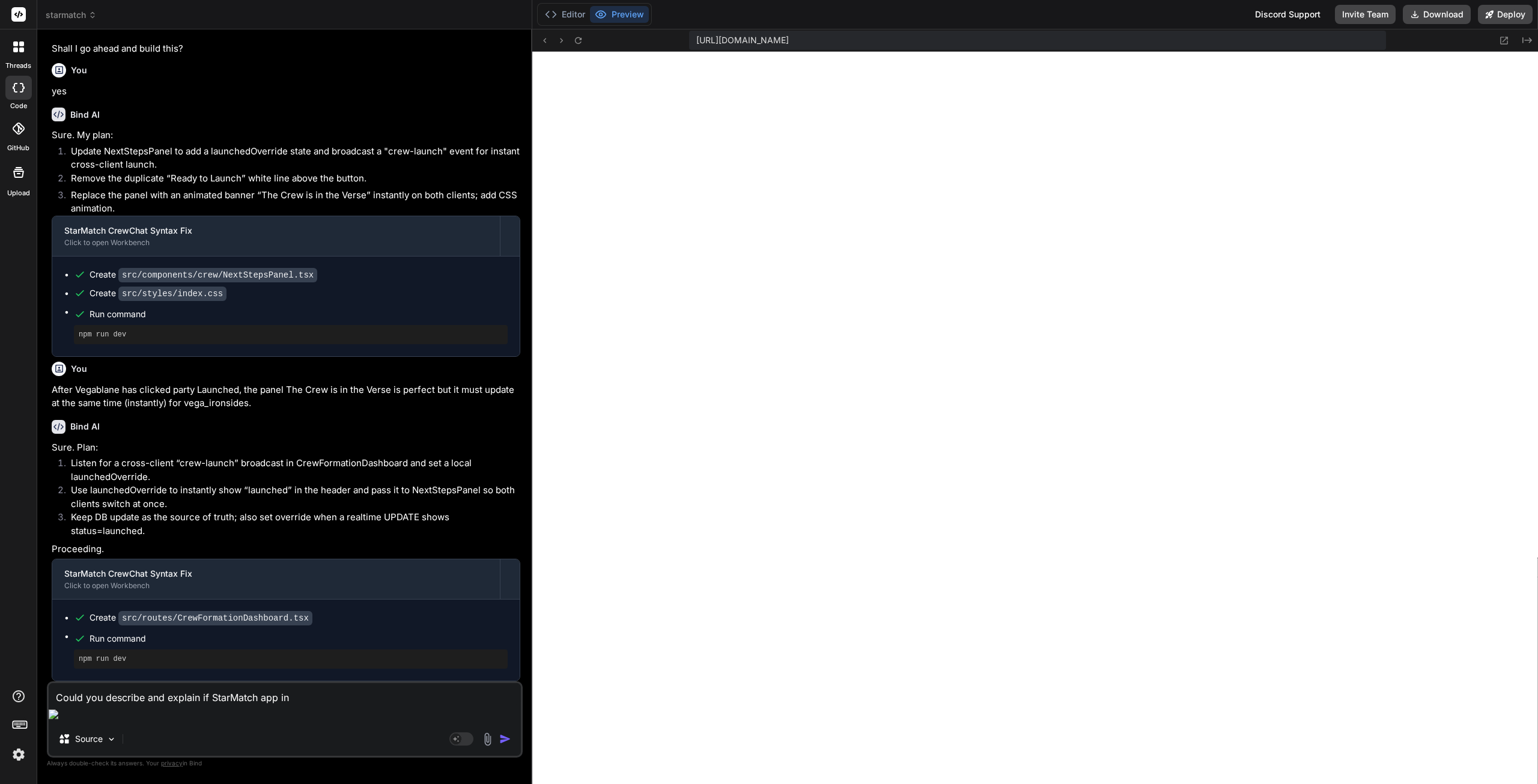
type textarea "Could you describe and explain if StarMatch app in i"
type textarea "x"
type textarea "Could you describe and explain if StarMatch app in it"
type textarea "x"
type textarea "Could you describe and explain if StarMatch app in it'"
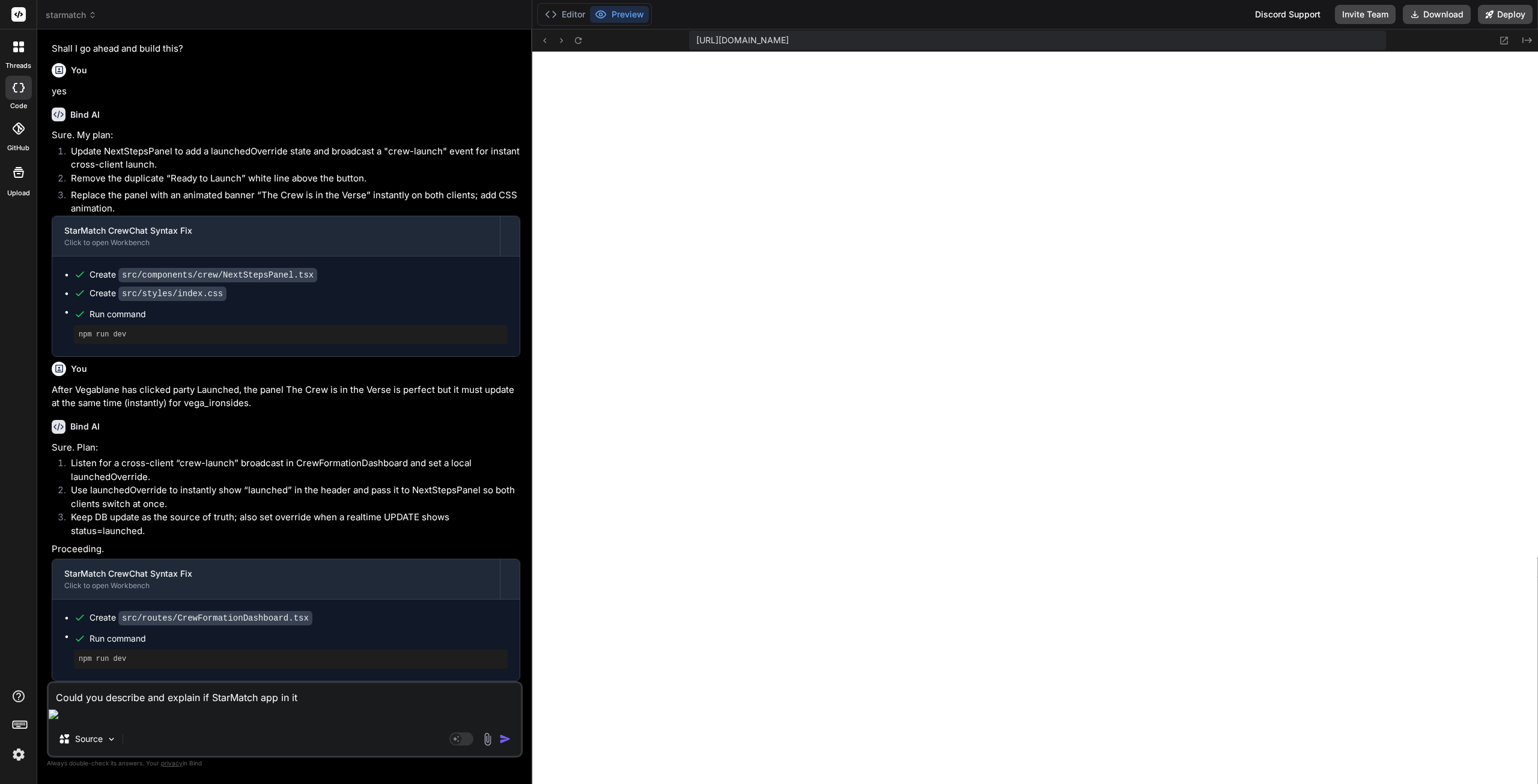
type textarea "x"
type textarea "Could you describe and explain if StarMatch app in it's"
type textarea "x"
type textarea "Could you describe and explain if StarMatch app in it's"
type textarea "x"
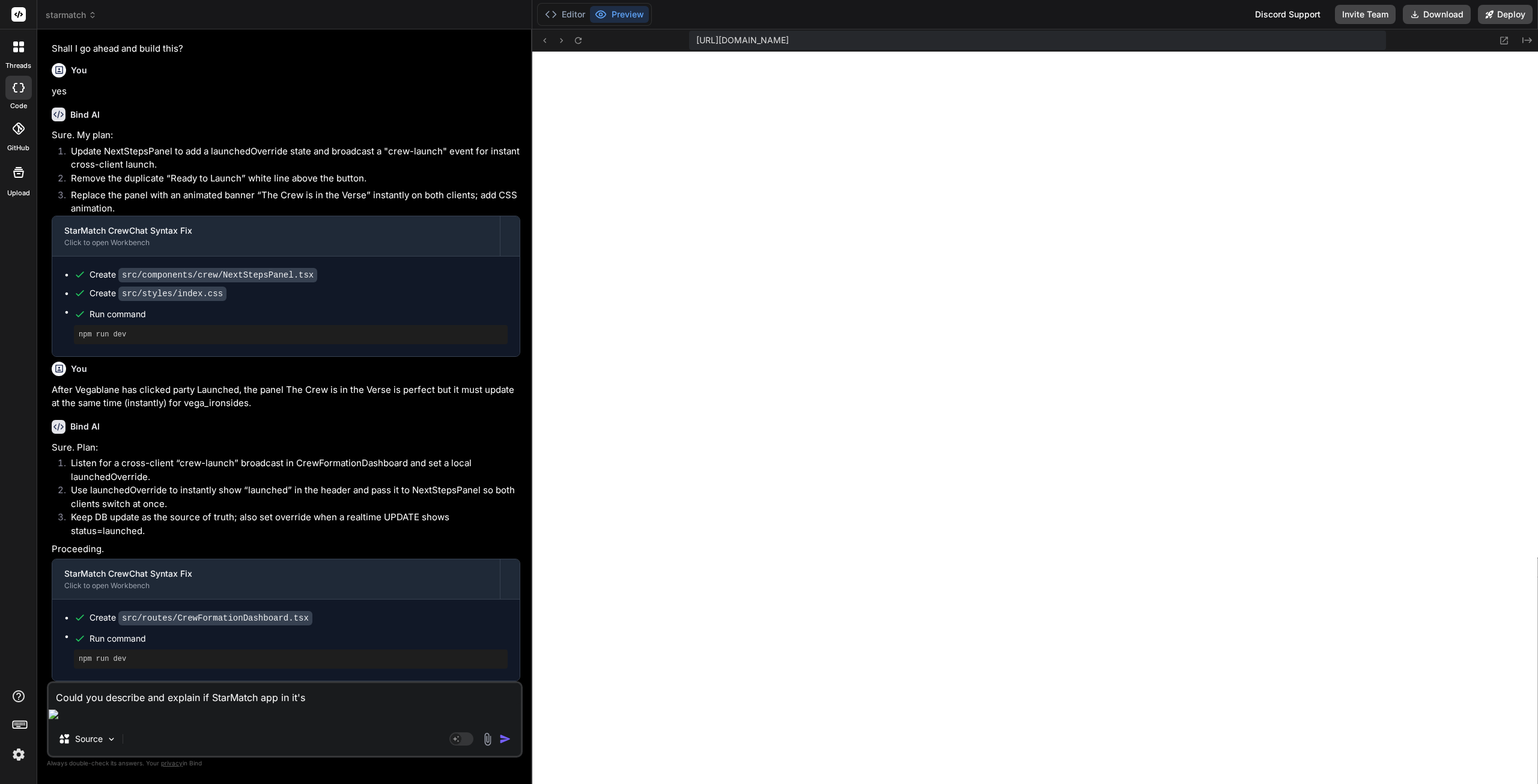
type textarea "Could you describe and explain if StarMatch app in it's"
type textarea "x"
type textarea "Could you describe and explain if StarMatch app in it'"
type textarea "x"
type textarea "Could you describe and explain if StarMatch app in it"
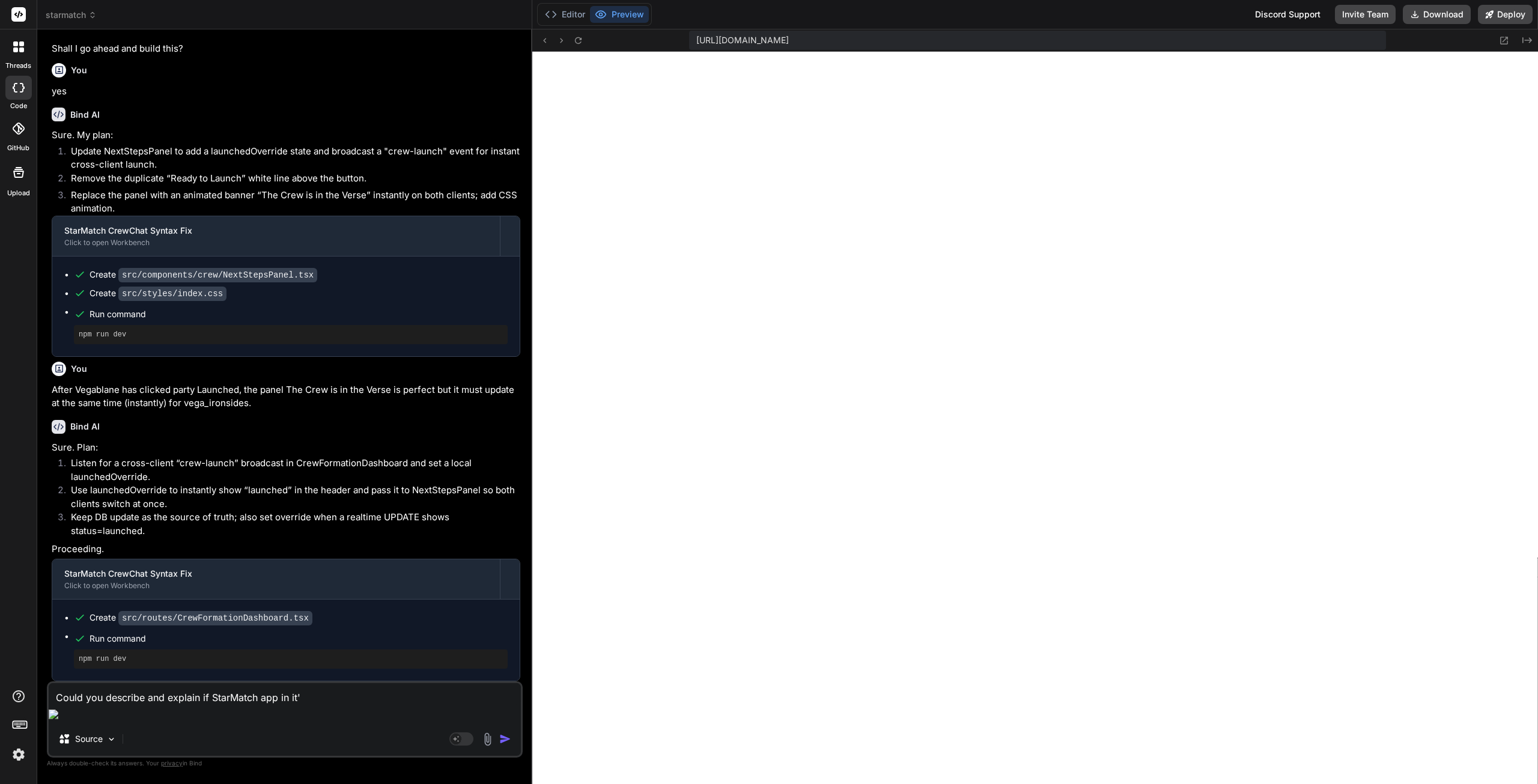
type textarea "x"
type textarea "Could you describe and explain if StarMatch app in its"
type textarea "x"
type textarea "Could you describe and explain if StarMatch app in its"
type textarea "x"
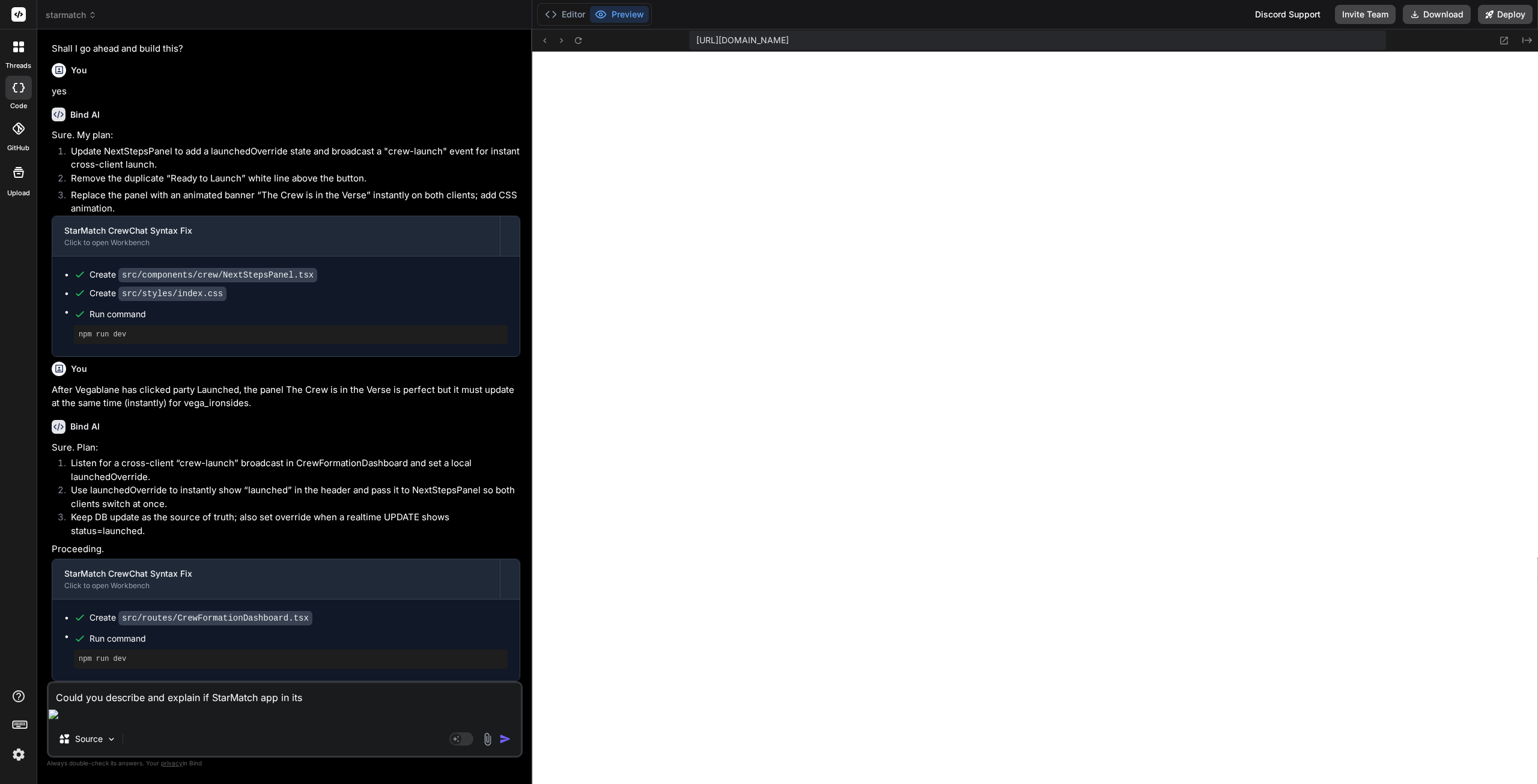
type textarea "Could you describe and explain if StarMatch app in its"
type textarea "x"
type textarea "Could you describe and explain if StarMatch app in it"
type textarea "x"
type textarea "Could you describe and explain if StarMatch app in i"
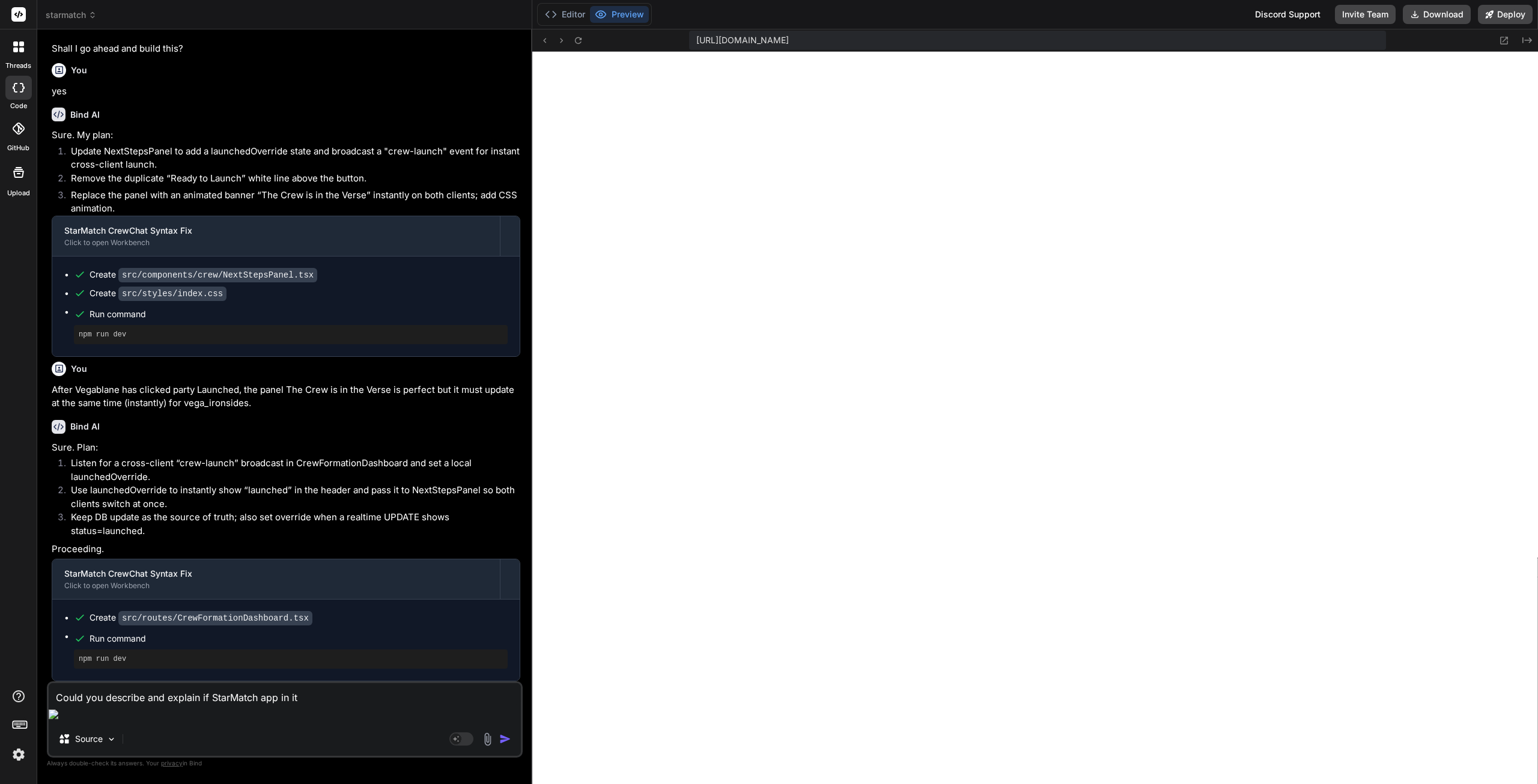
type textarea "x"
type textarea "Could you describe and explain if StarMatch app in"
type textarea "x"
type textarea "Could you describe and explain if StarMatch app in h"
type textarea "x"
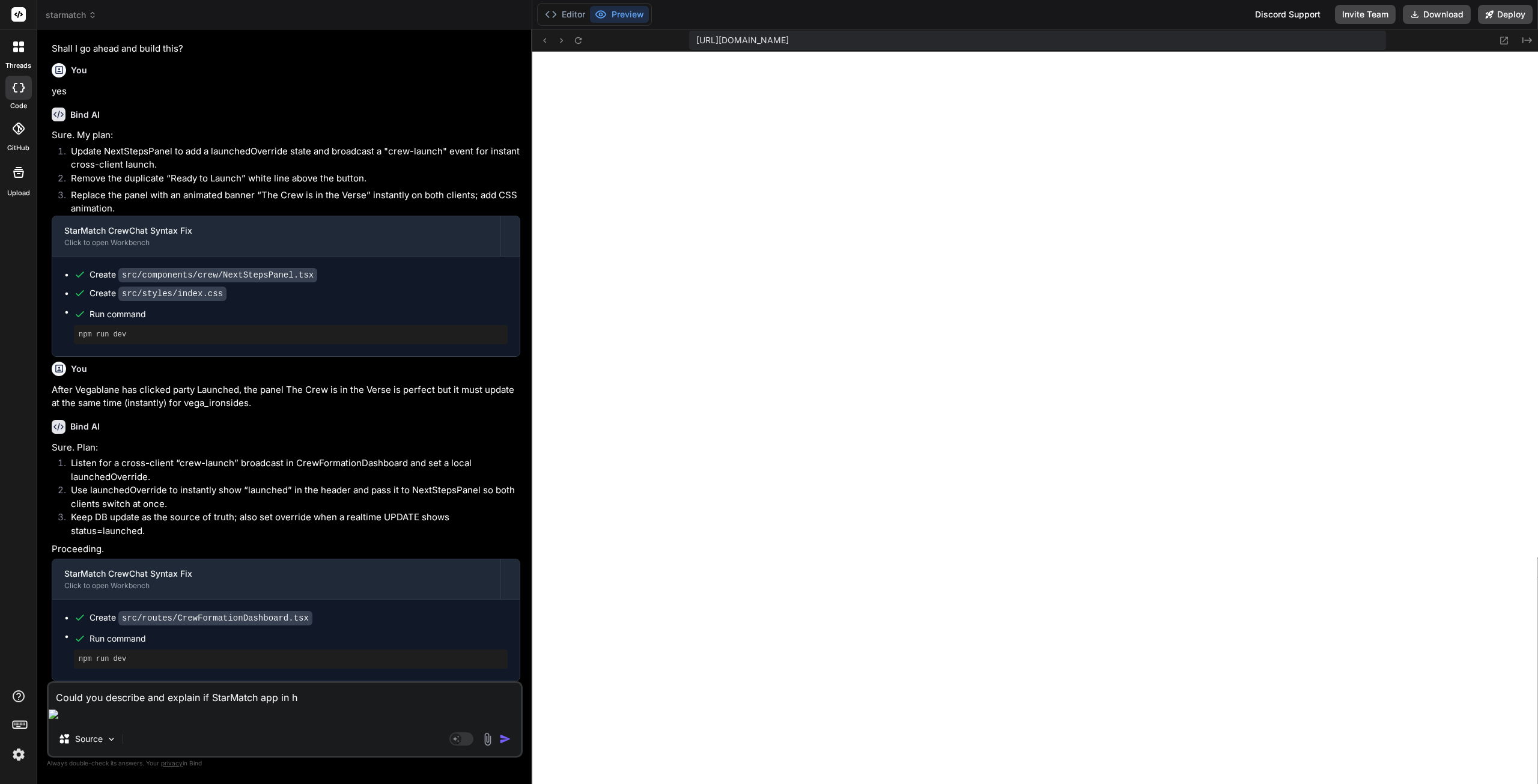
type textarea "Could you describe and explain if StarMatch app in hi"
type textarea "x"
type textarea "Could you describe and explain if StarMatch app in his"
type textarea "x"
type textarea "Could you describe and explain if StarMatch app in his"
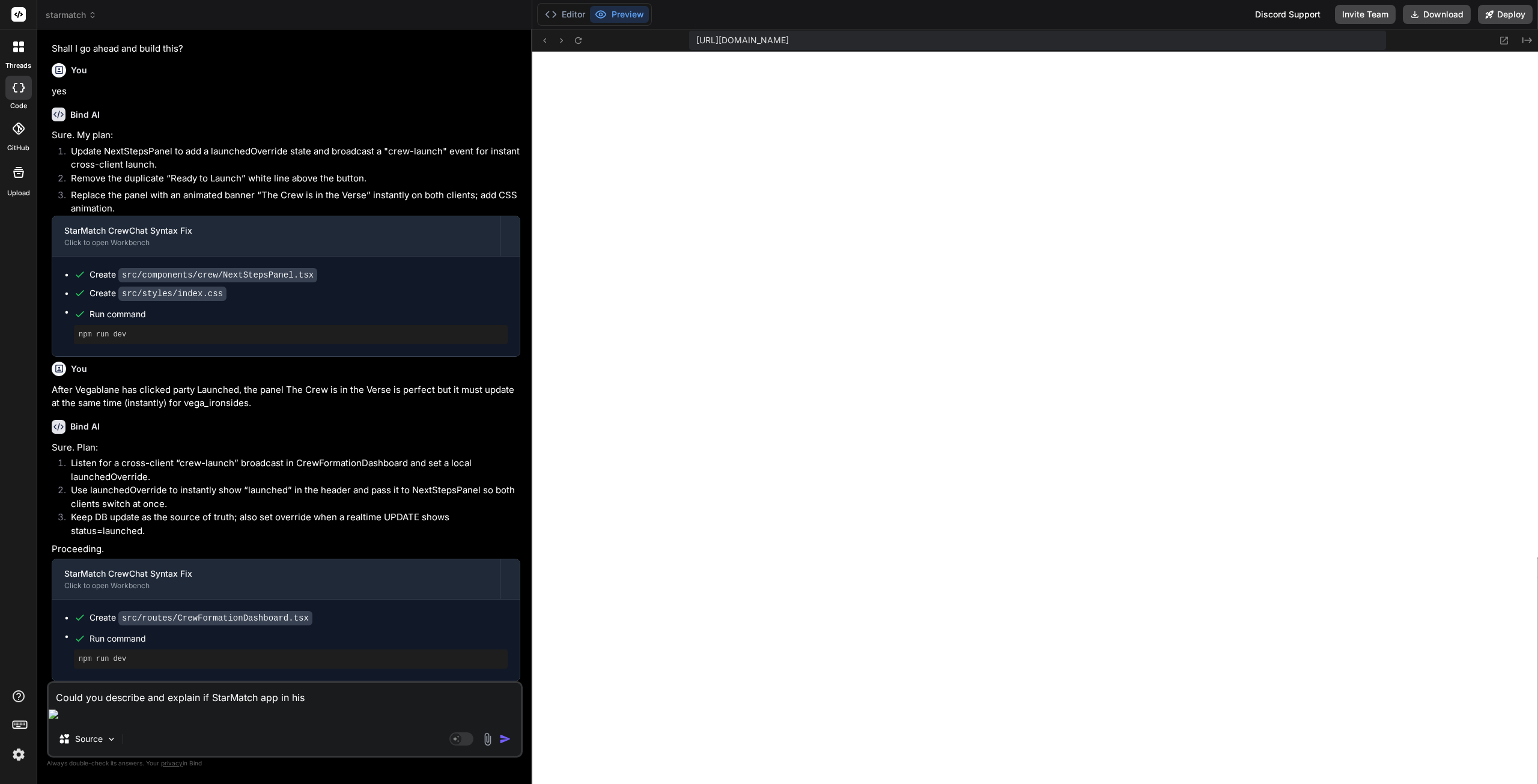
type textarea "x"
type textarea "Could you describe and explain if StarMatch app in his c"
type textarea "x"
type textarea "Could you describe and explain if StarMatch app in his cu"
type textarea "x"
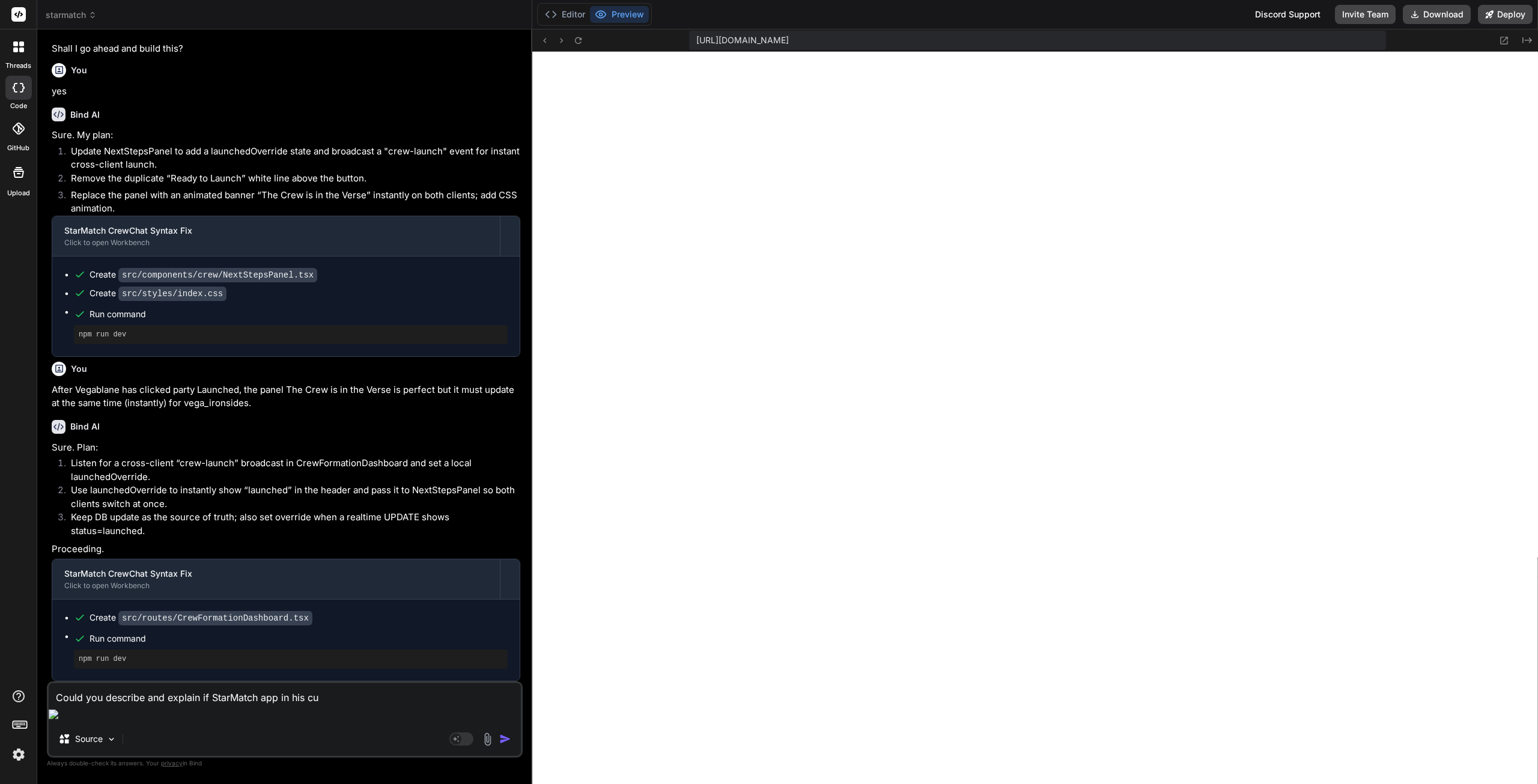
type textarea "Could you describe and explain if StarMatch app in his cur"
type textarea "x"
type textarea "Could you describe and explain if StarMatch app in his curr"
type textarea "x"
type textarea "Could you describe and explain if StarMatch app in his curre"
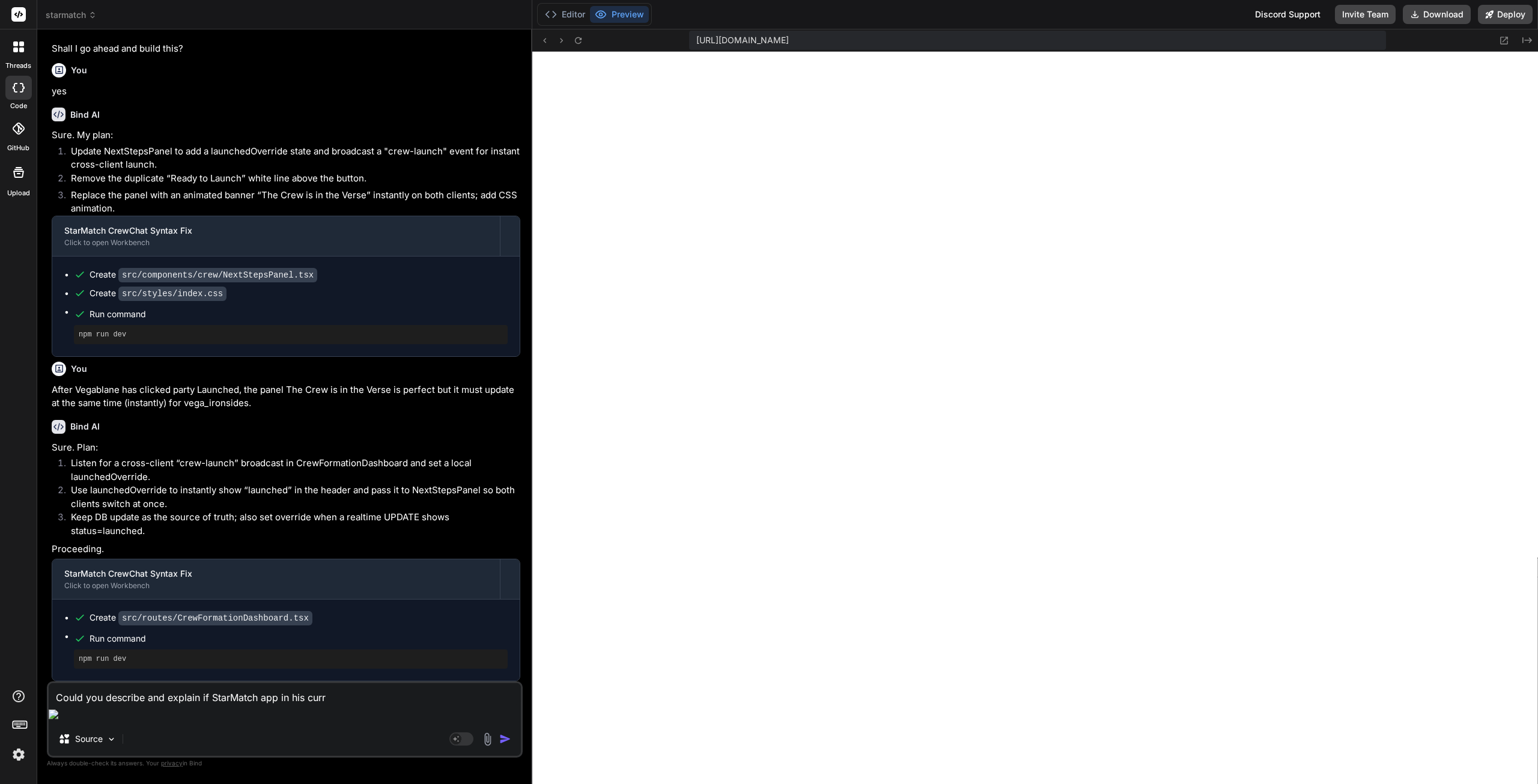
type textarea "x"
type textarea "Could you describe and explain if StarMatch app in his curren"
type textarea "x"
type textarea "Could you describe and explain if StarMatch app in his current"
type textarea "x"
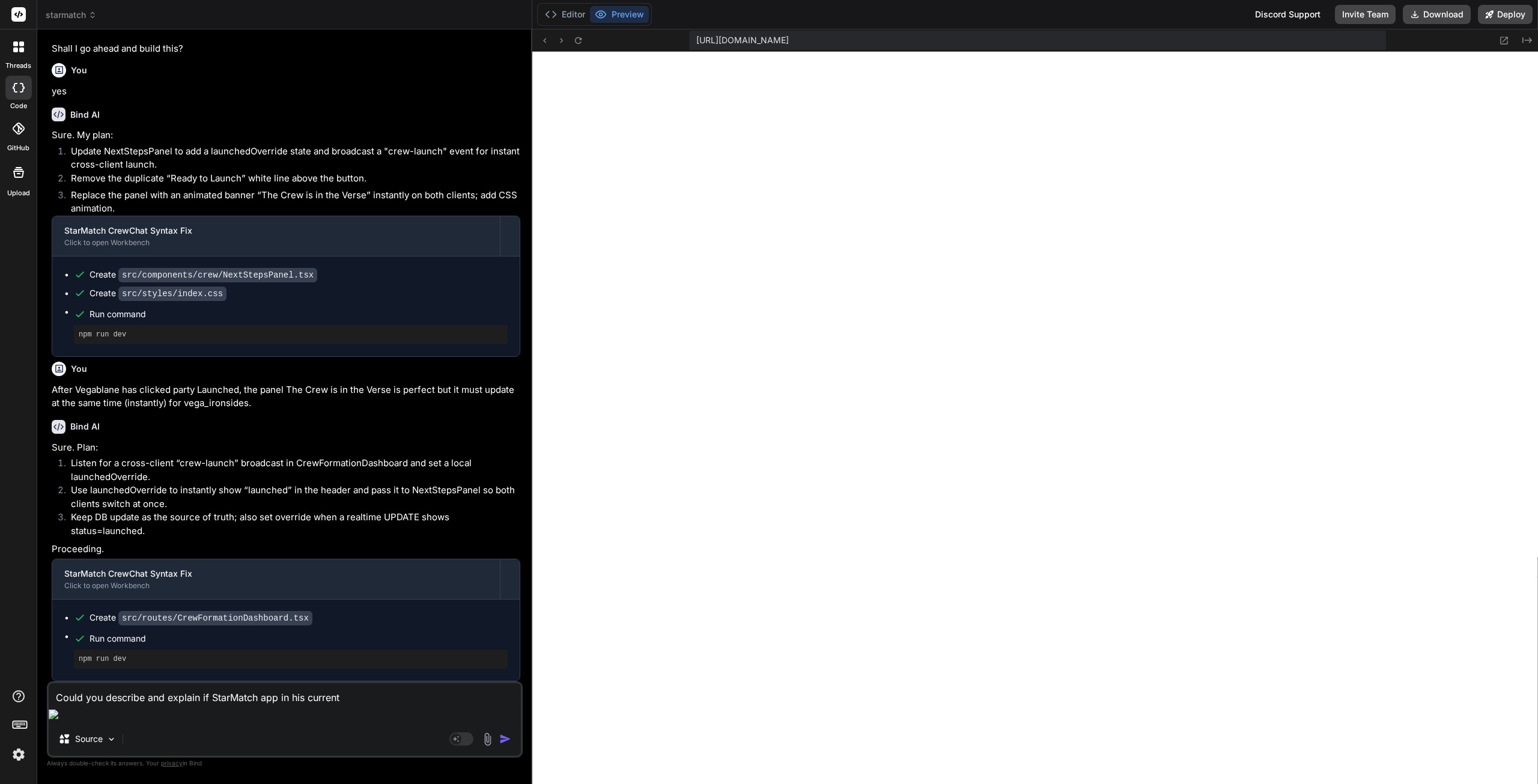
type textarea "Could you describe and explain if StarMatch app in his current"
type textarea "x"
type textarea "Could you describe and explain if StarMatch app in his current s"
type textarea "x"
type textarea "Could you describe and explain if StarMatch app in his current st"
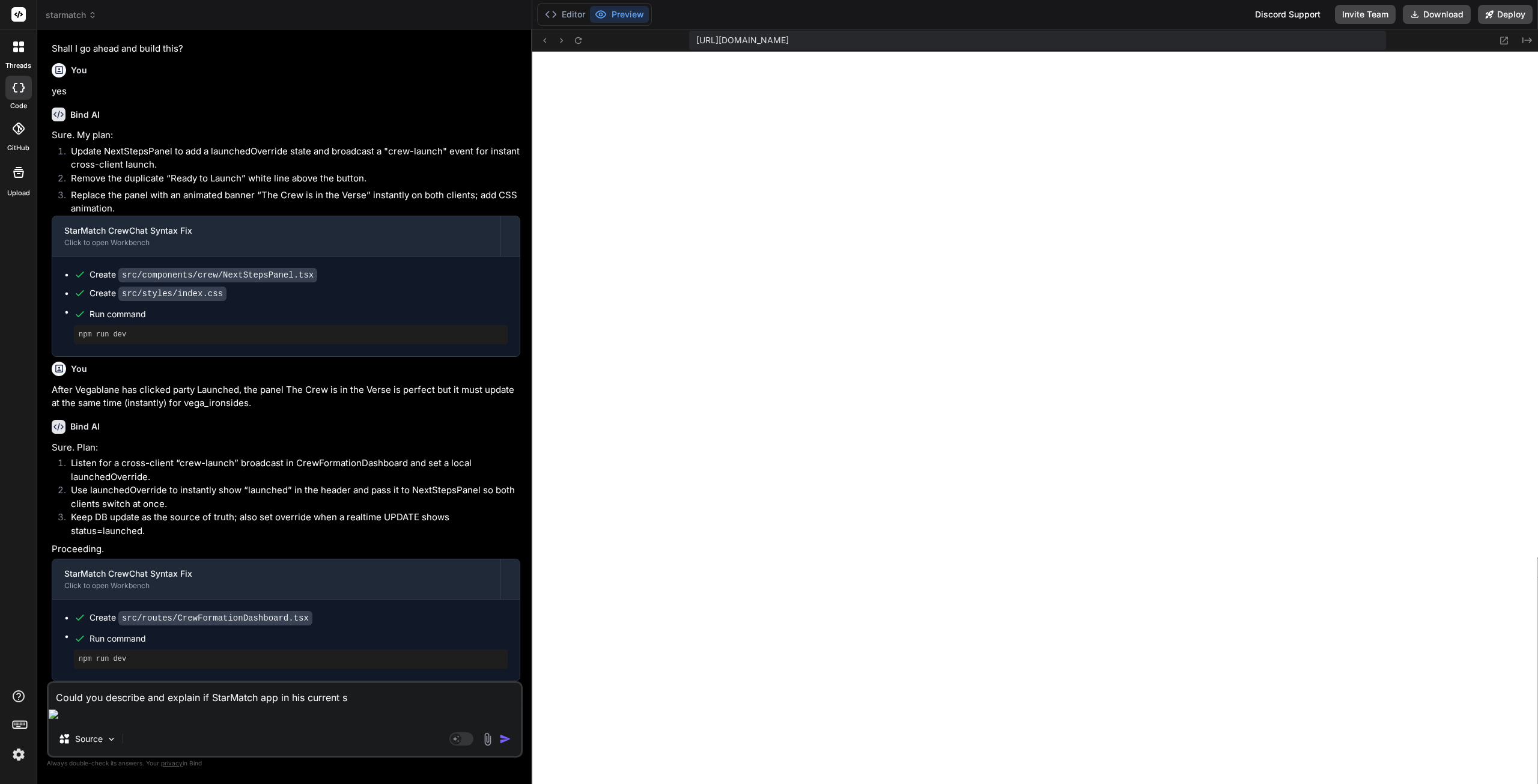
type textarea "x"
type textarea "Could you describe and explain if StarMatch app in his current sta"
type textarea "x"
type textarea "Could you describe and explain if StarMatch app in his current stat"
type textarea "x"
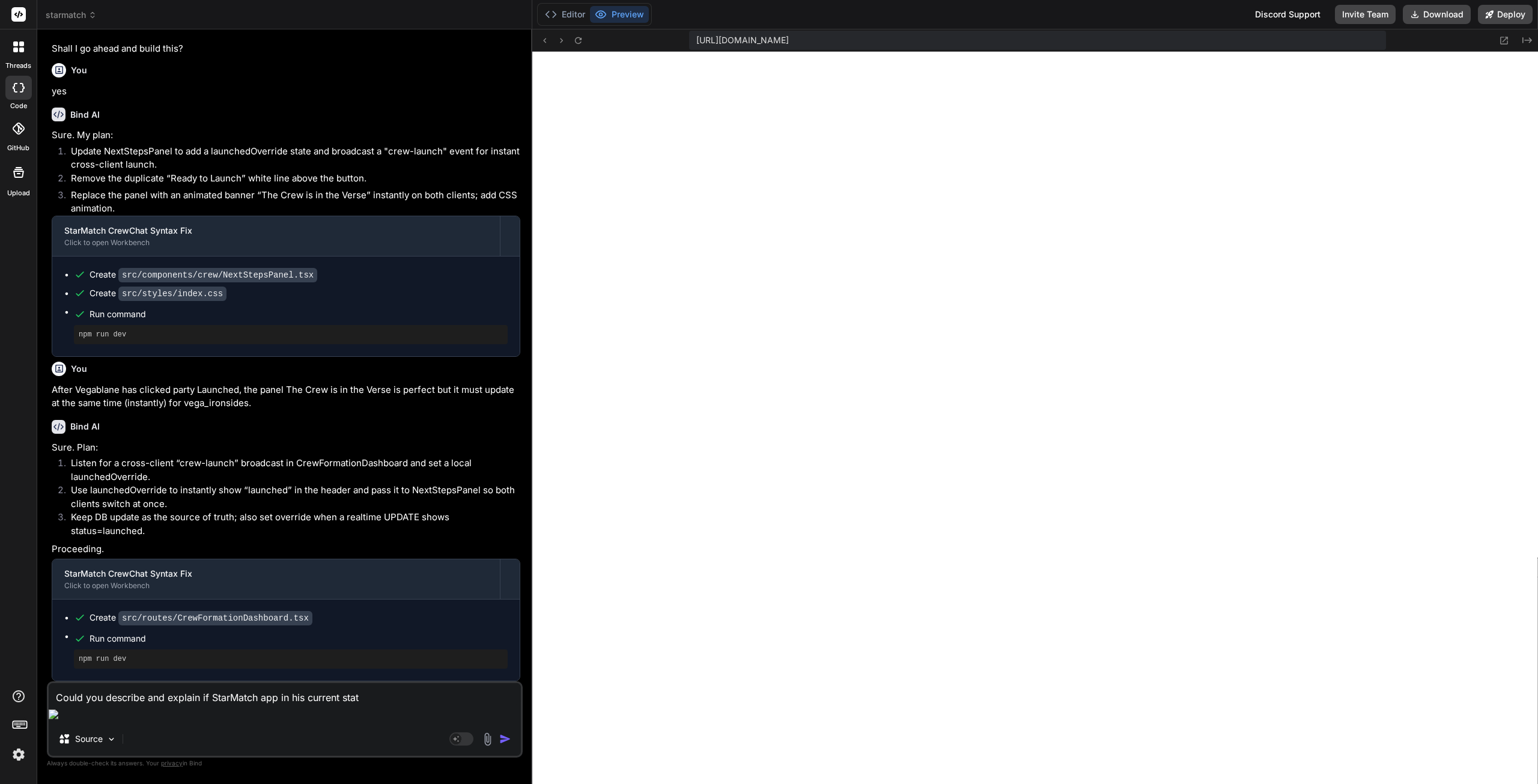
type textarea "Could you describe and explain if StarMatch app in his current state"
type textarea "x"
type textarea "Could you describe and explain if StarMatch app in his current state"
type textarea "x"
type textarea "Could you describe and explain if StarMatch app in his current state c"
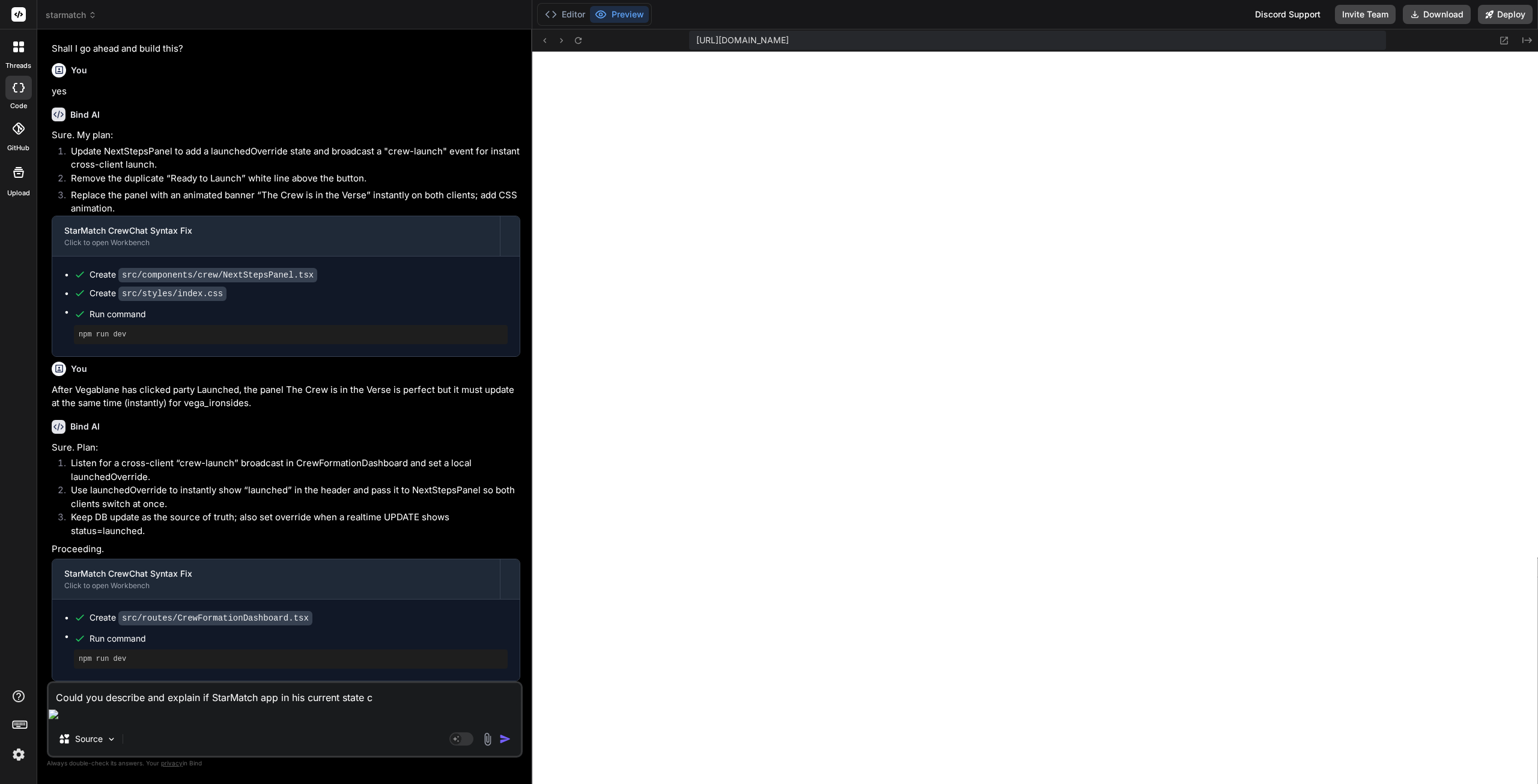
type textarea "x"
type textarea "Could you describe and explain if StarMatch app in his current state [US_STATE]"
type textarea "x"
type textarea "Could you describe and explain if StarMatch app in his current state can"
type textarea "x"
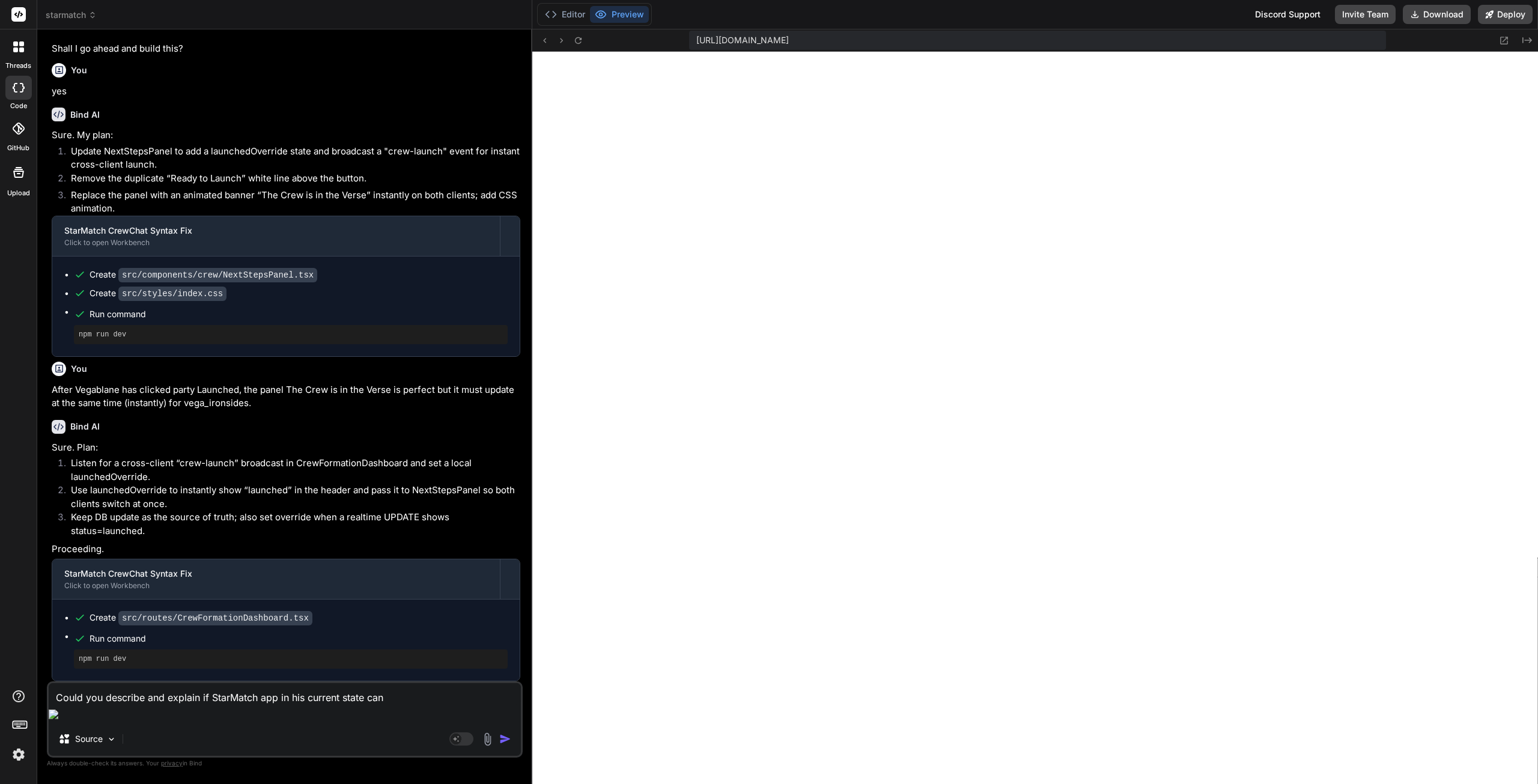
type textarea "Could you describe and explain if StarMatch app in his current state can"
type textarea "x"
type textarea "Could you describe and explain if StarMatch app in his current state can b"
type textarea "x"
type textarea "Could you describe and explain if StarMatch app in his current state can be"
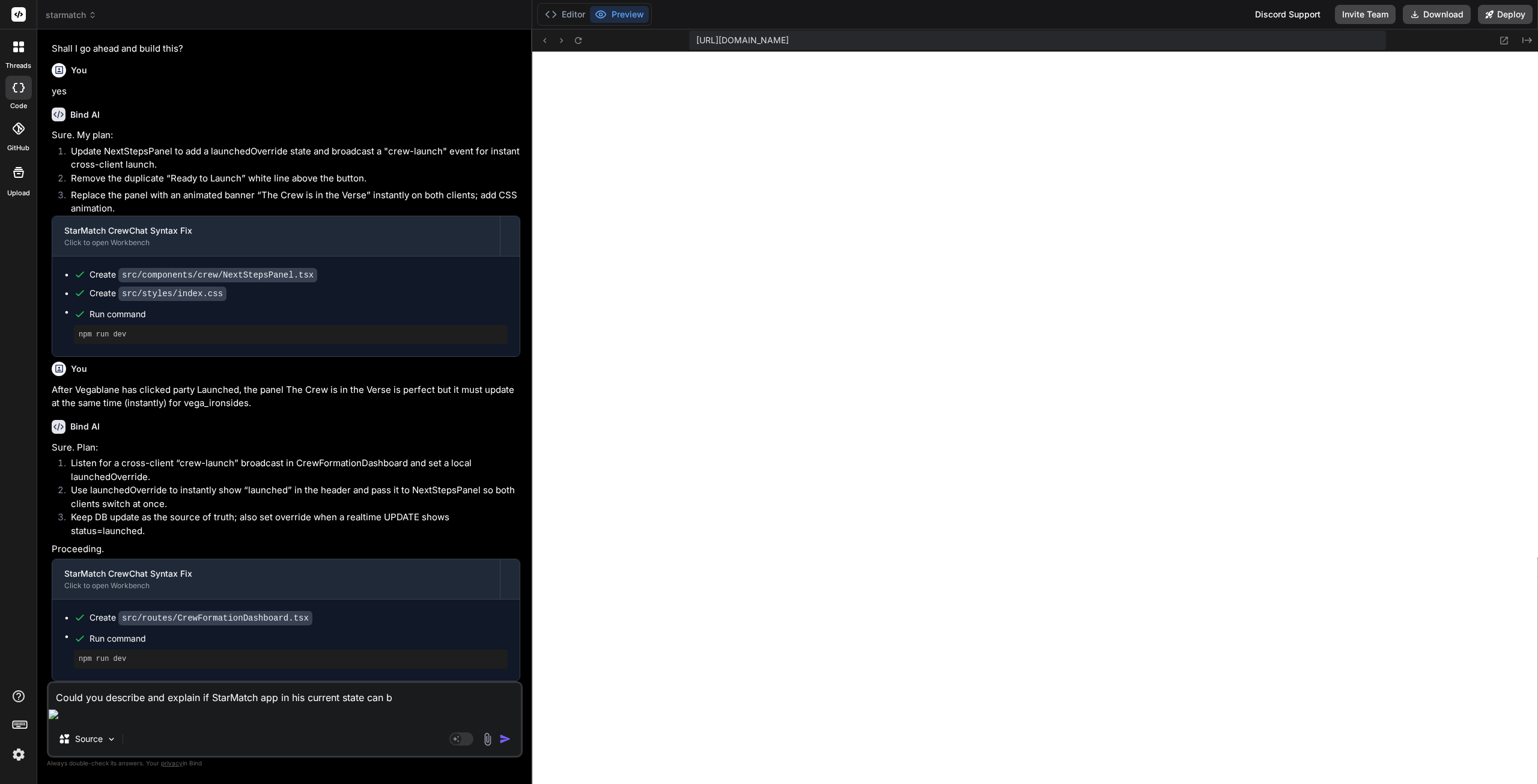
type textarea "x"
type textarea "Could you describe and explain if StarMatch app in his current state can be"
type textarea "x"
type textarea "Could you describe and explain if StarMatch app in his current state can be d"
type textarea "x"
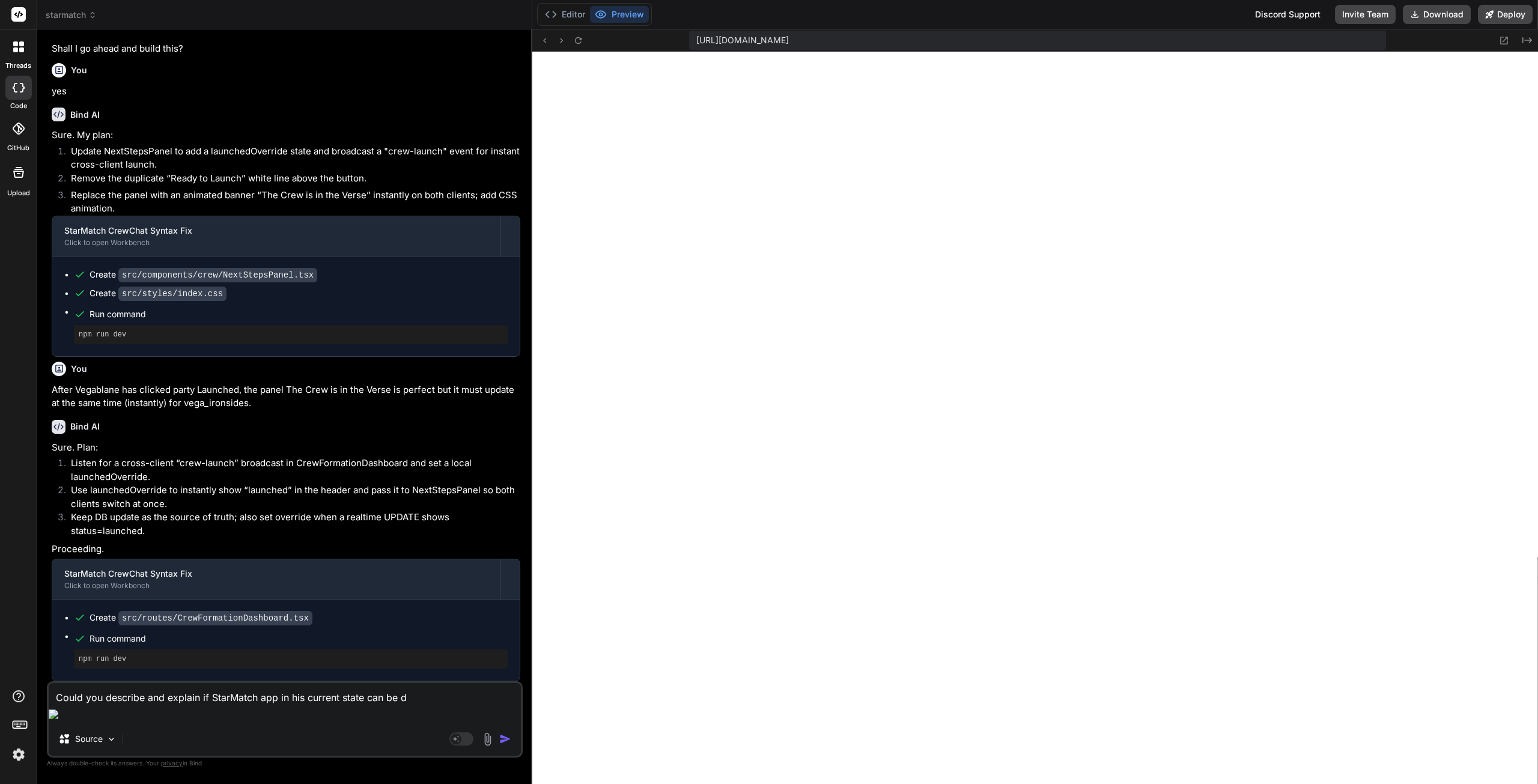
type textarea "Could you describe and explain if StarMatch app in his current state can be de"
type textarea "x"
type textarea "Could you describe and explain if StarMatch app in his current state can be dep"
type textarea "x"
type textarea "Could you describe and explain if StarMatch app in his current state can be depl"
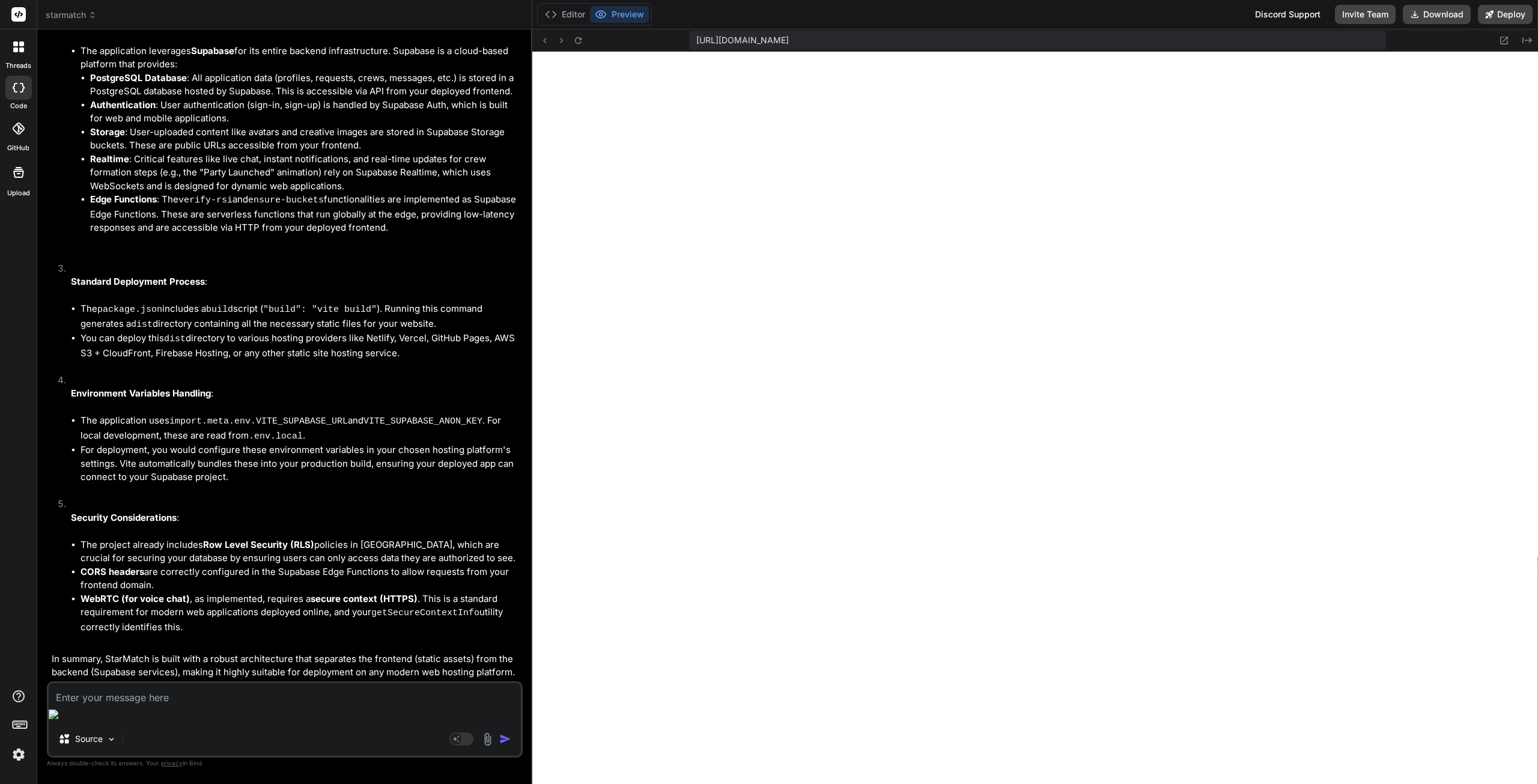
scroll to position [1855, 0]
click at [169, 704] on textarea at bounding box center [284, 693] width 472 height 22
paste textarea "Remark : Our IDE only lets you run HTML, CSS AND JS files. If your project incl…"
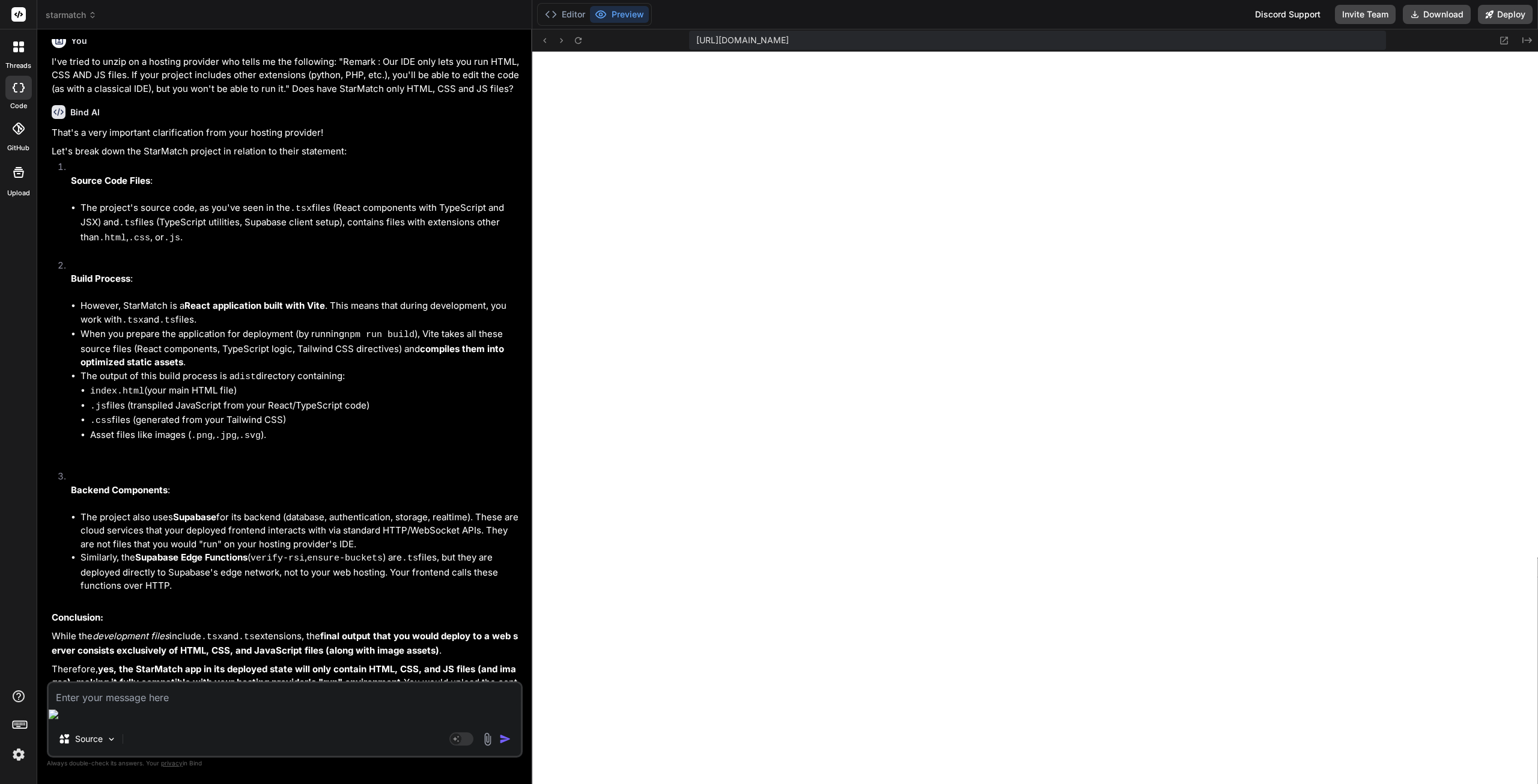
scroll to position [2517, 0]
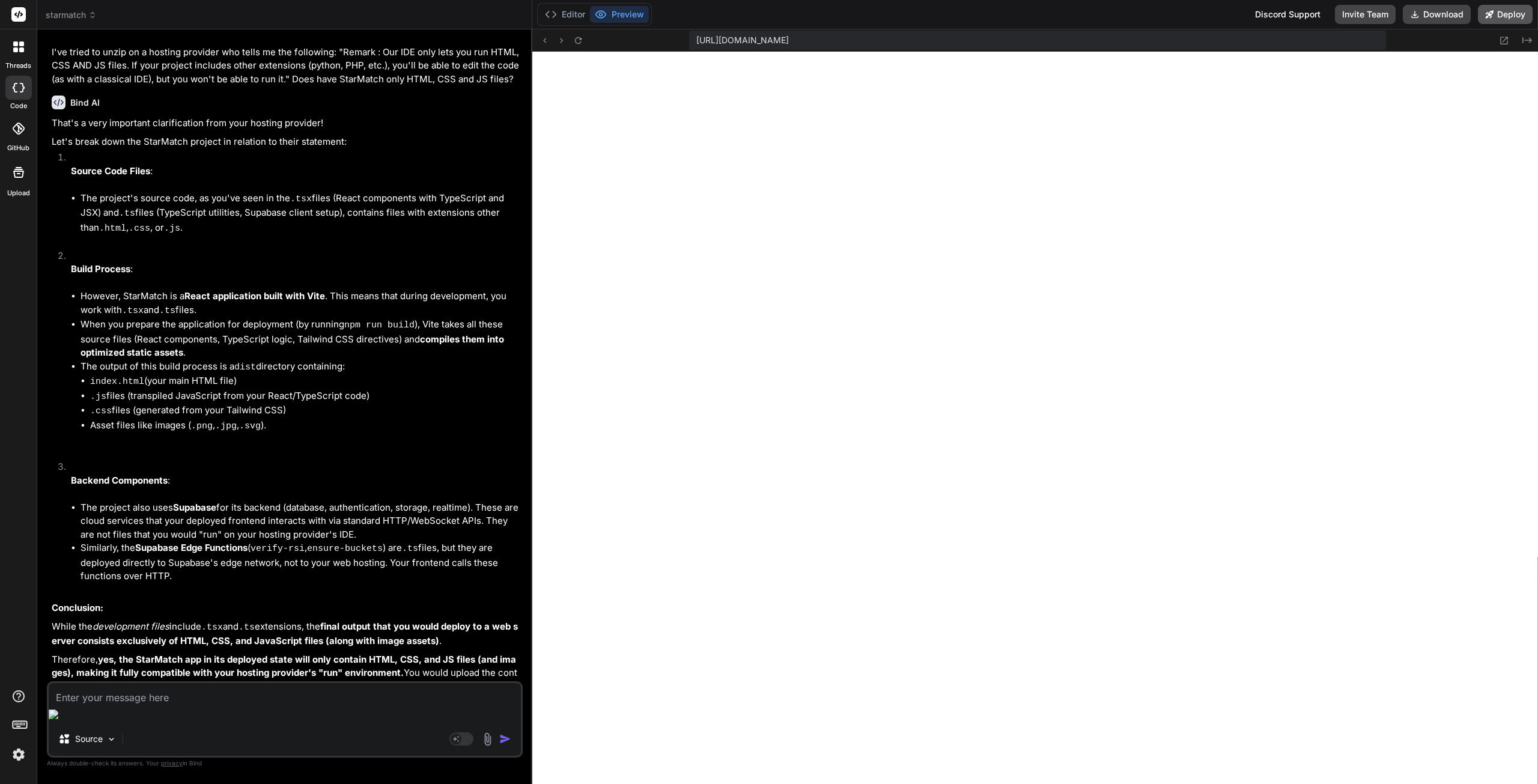
click at [1500, 17] on button "Deploy" at bounding box center [1505, 14] width 55 height 19
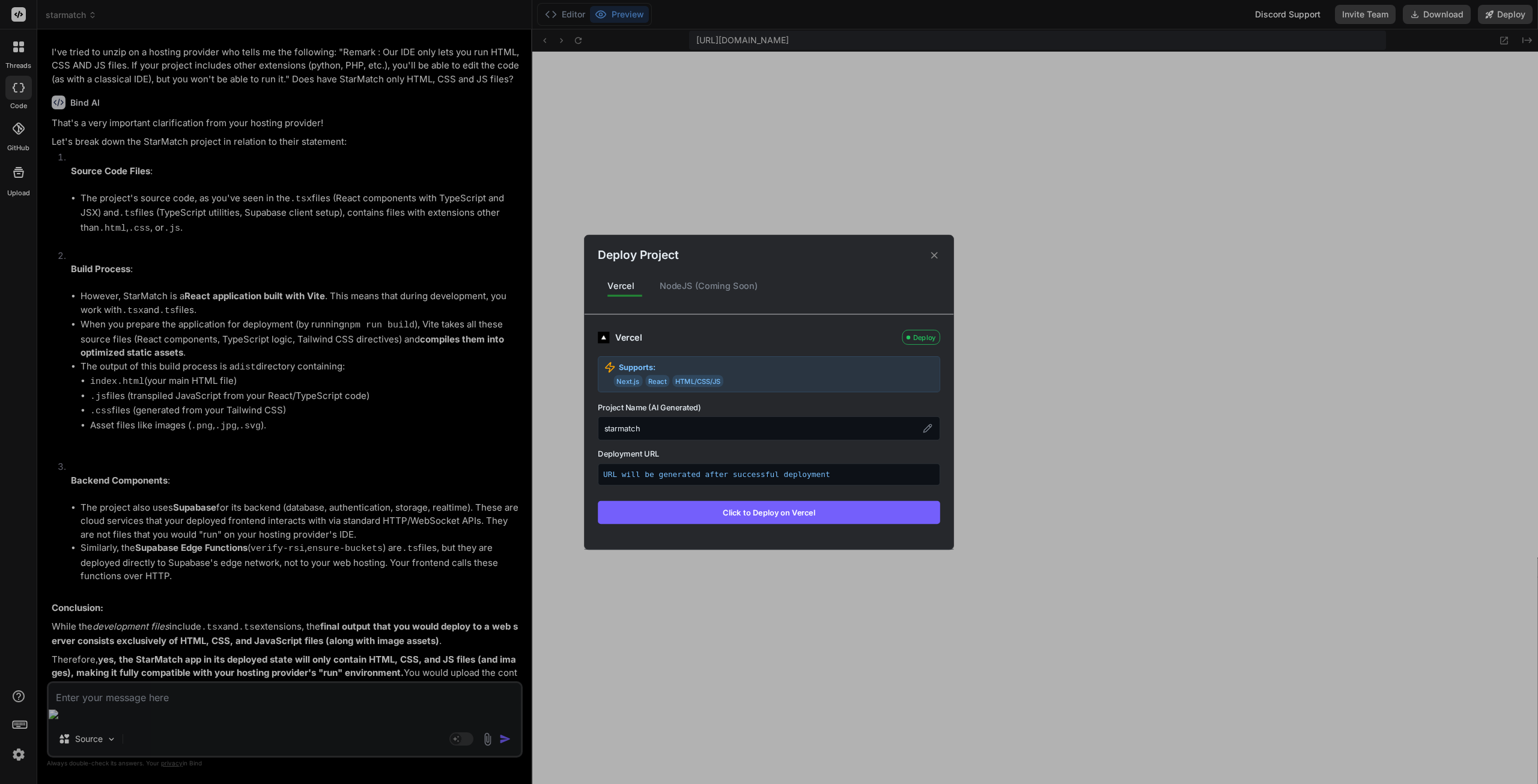
click at [682, 287] on div "NodeJS (Coming Soon)" at bounding box center [709, 286] width 117 height 25
click at [720, 282] on div "NodeJS (Coming Soon)" at bounding box center [709, 286] width 117 height 25
click at [626, 288] on div "Vercel" at bounding box center [621, 286] width 46 height 25
click at [607, 337] on img at bounding box center [603, 336] width 11 height 11
click at [619, 336] on div "Vercel" at bounding box center [756, 337] width 281 height 13
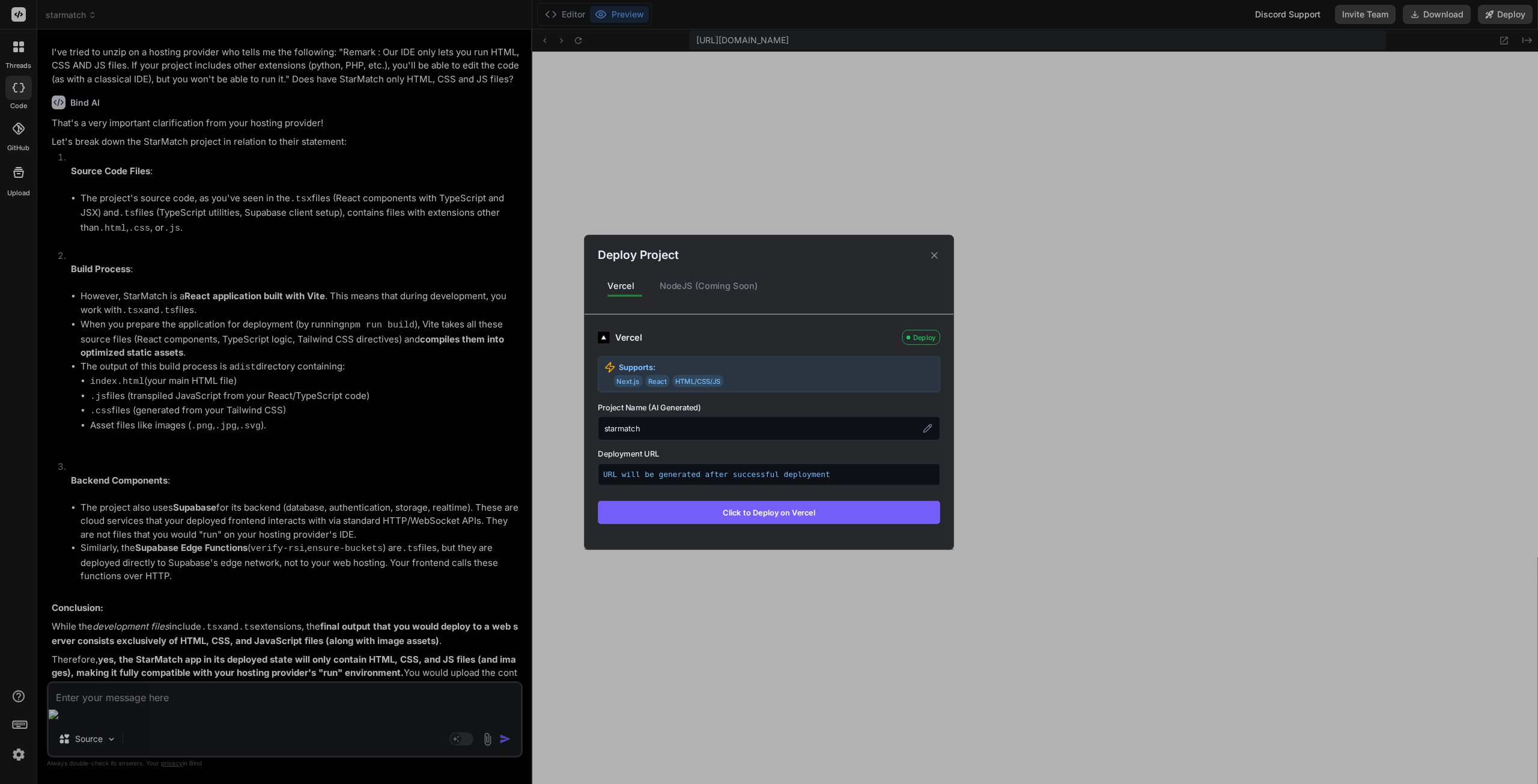
click at [710, 427] on div "starmatch" at bounding box center [769, 428] width 343 height 24
click at [934, 256] on icon at bounding box center [934, 255] width 7 height 7
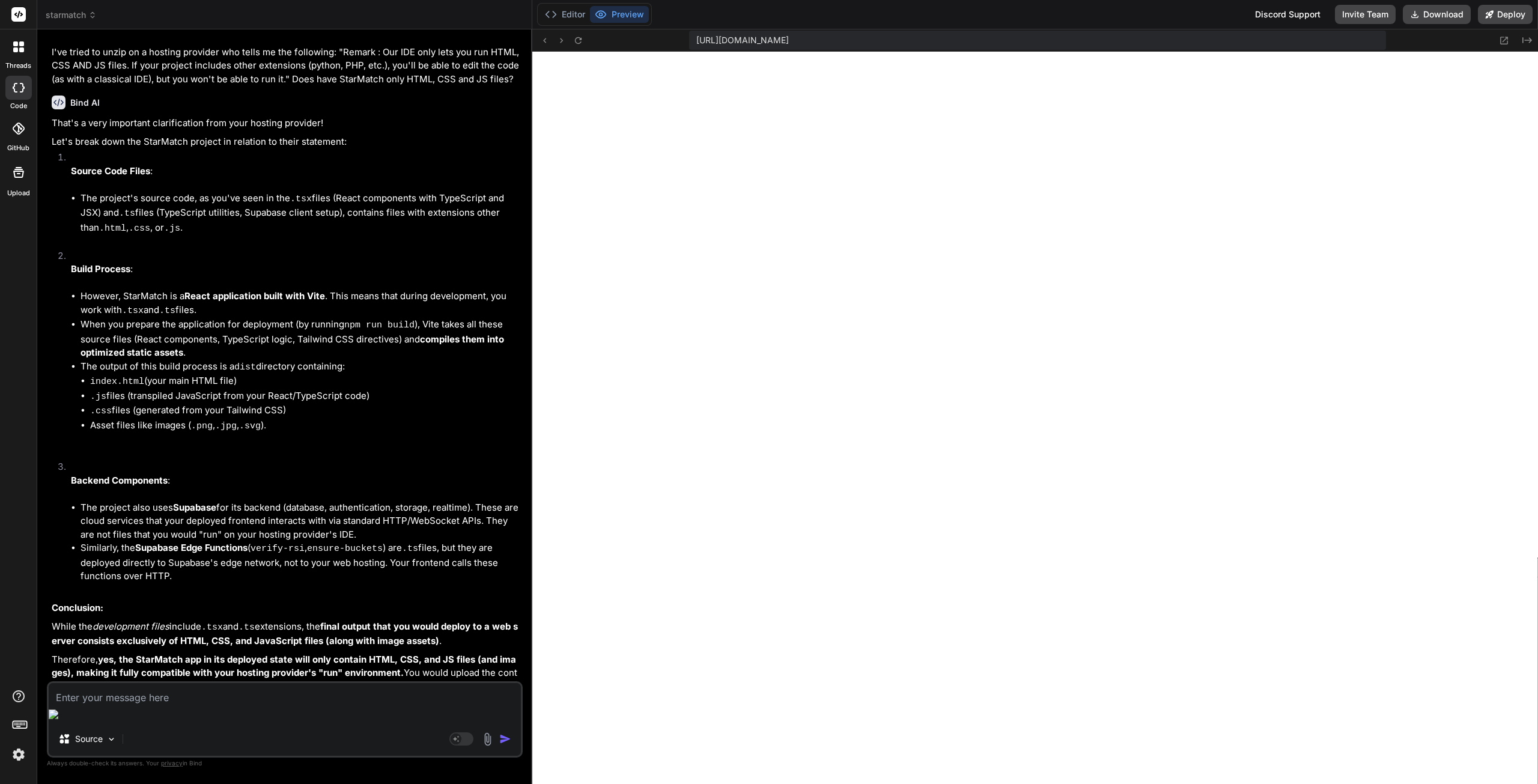
click at [263, 704] on textarea at bounding box center [284, 693] width 472 height 22
click at [1503, 13] on button "Deploy" at bounding box center [1505, 14] width 55 height 19
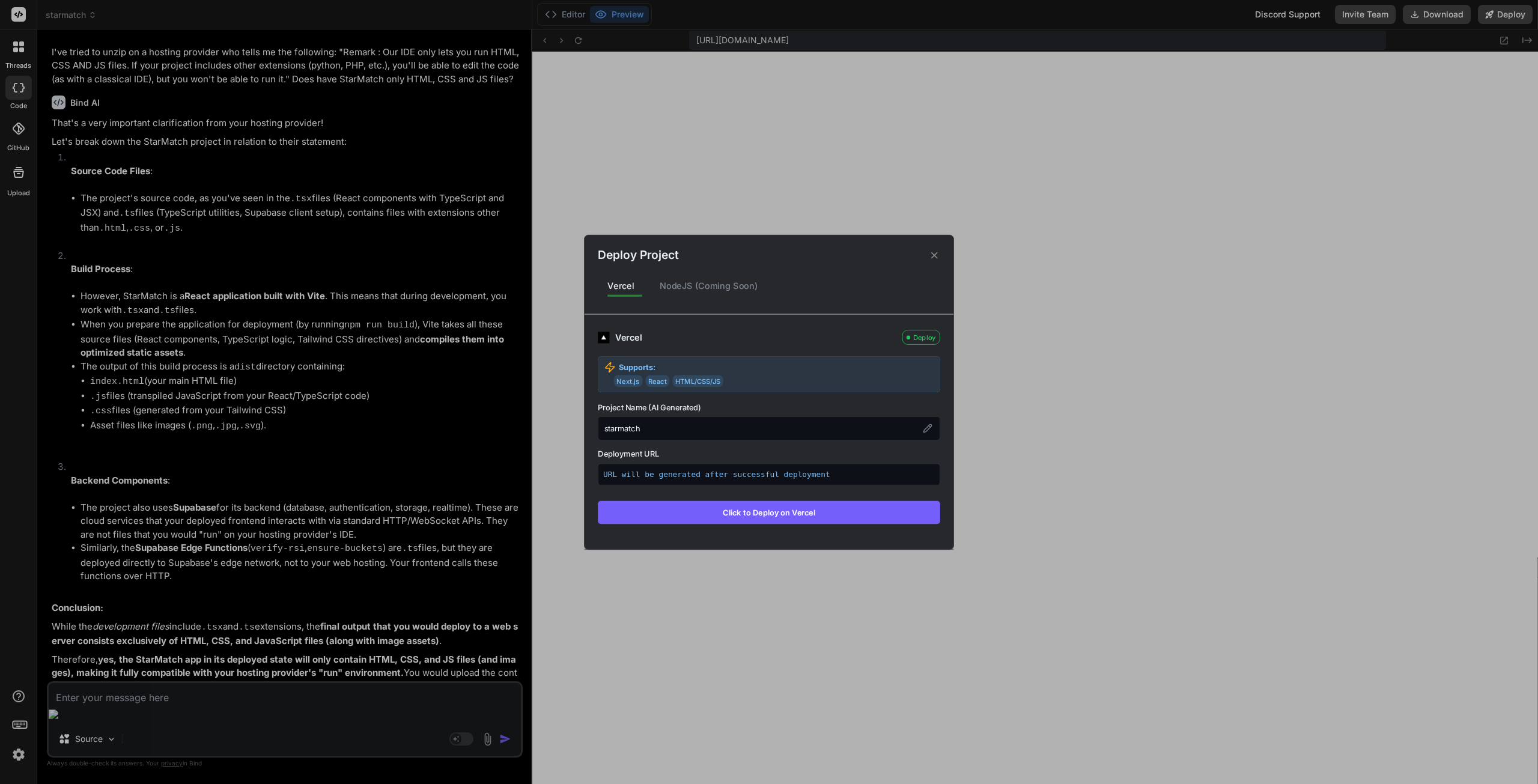
click at [786, 471] on p "URL will be generated after successful deployment" at bounding box center [769, 473] width 332 height 11
click at [833, 478] on p "URL will be generated after successful deployment" at bounding box center [769, 473] width 332 height 11
drag, startPoint x: 734, startPoint y: 475, endPoint x: 815, endPoint y: 475, distance: 81.0
click at [815, 475] on p "URL will be generated after successful deployment" at bounding box center [769, 473] width 332 height 11
click at [833, 476] on p "URL will be generated after successful deployment" at bounding box center [769, 473] width 332 height 11
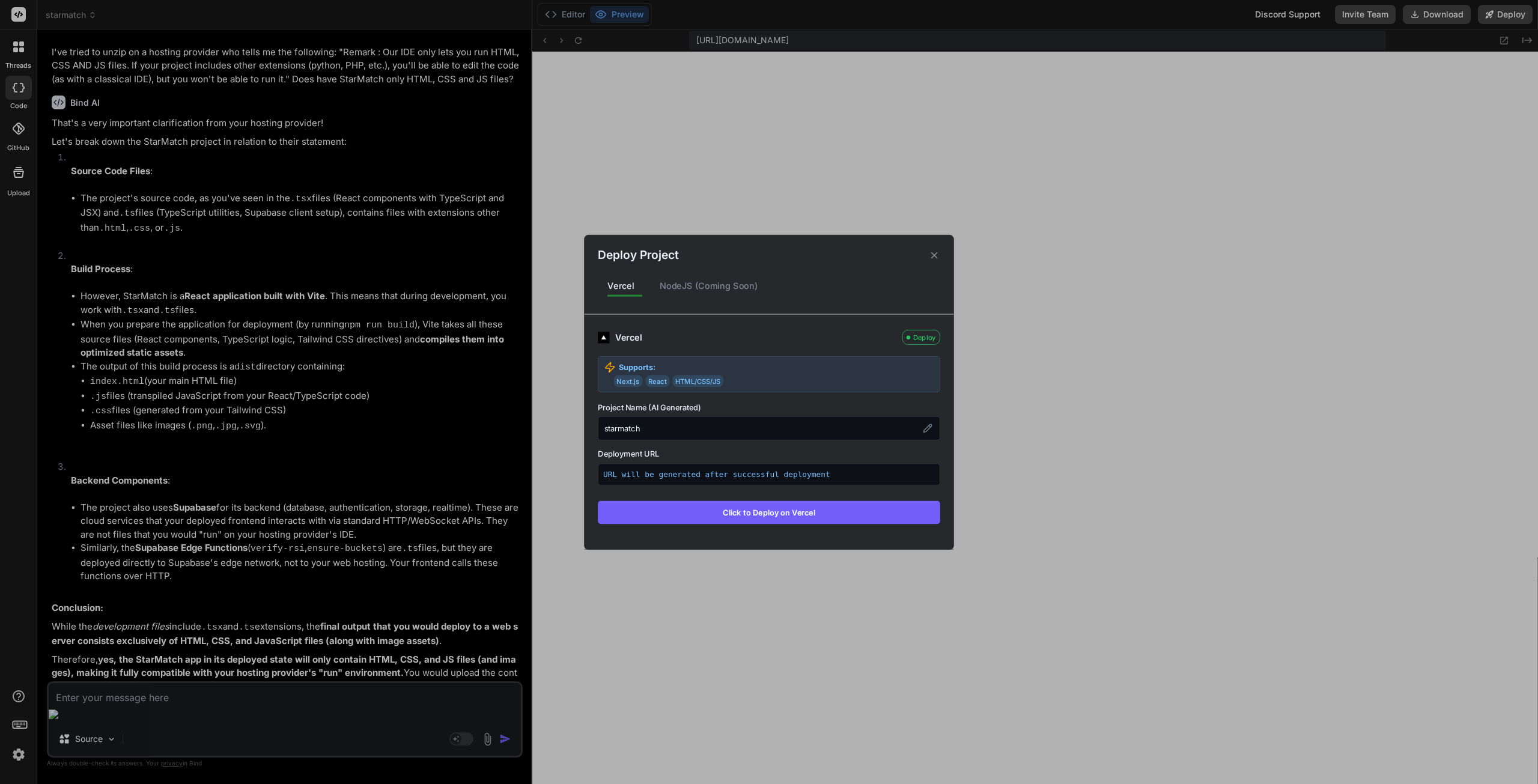
click at [930, 256] on icon at bounding box center [934, 254] width 11 height 11
